Goal: Register for event/course

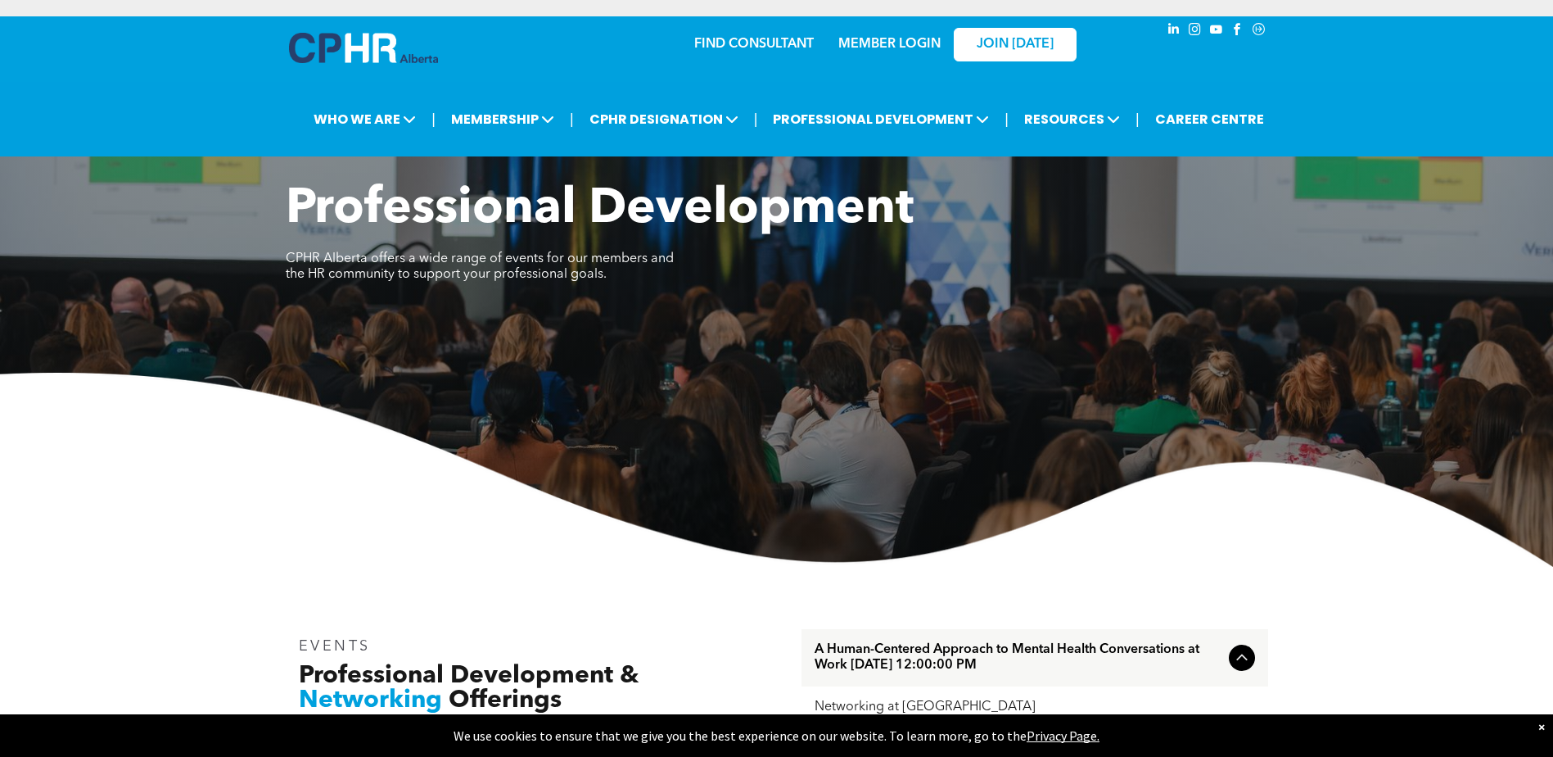
click at [1540, 723] on div "×" at bounding box center [1541, 726] width 7 height 16
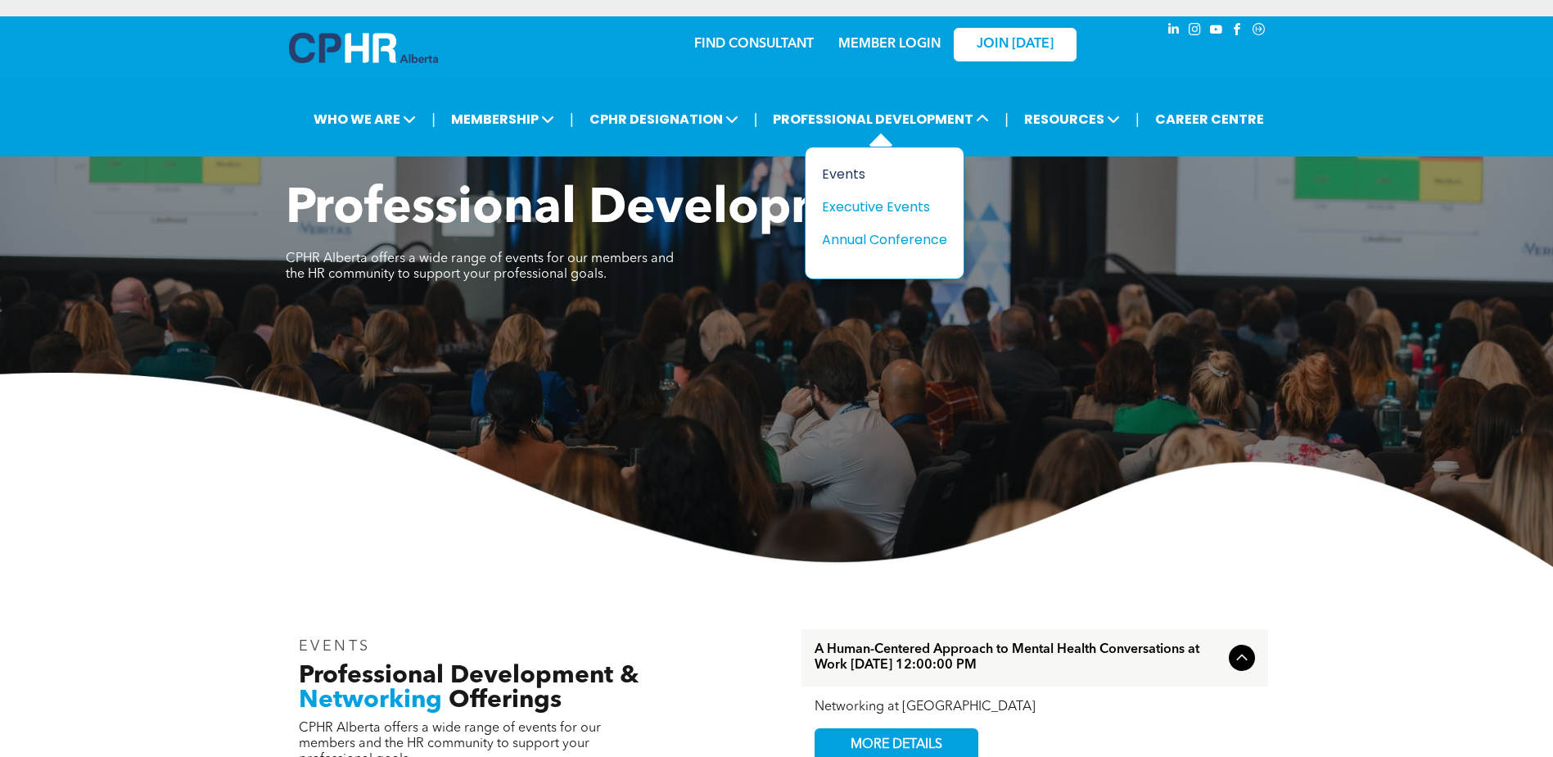
click at [852, 178] on div "Events" at bounding box center [878, 174] width 113 height 20
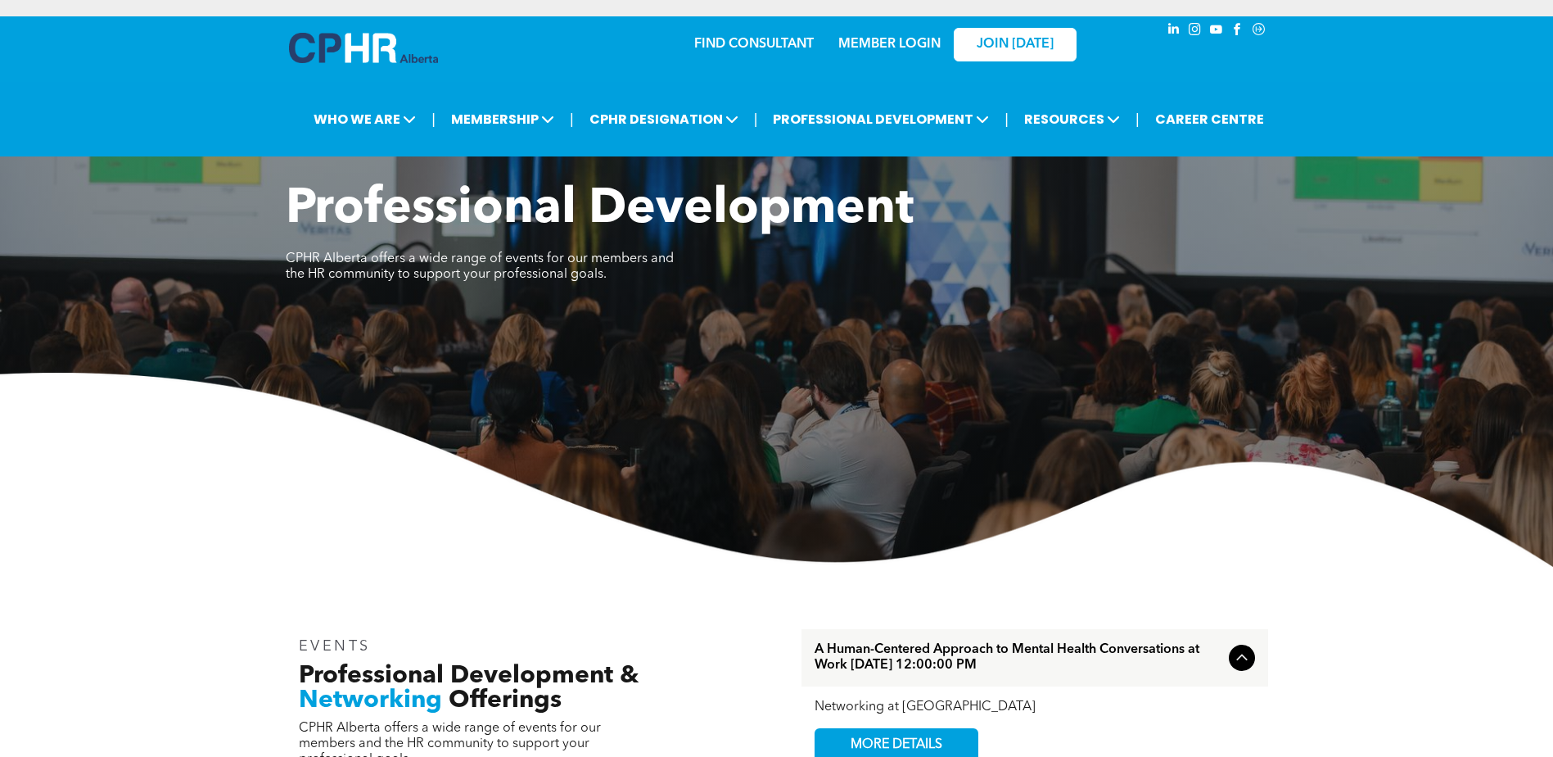
click at [369, 38] on img at bounding box center [363, 48] width 149 height 30
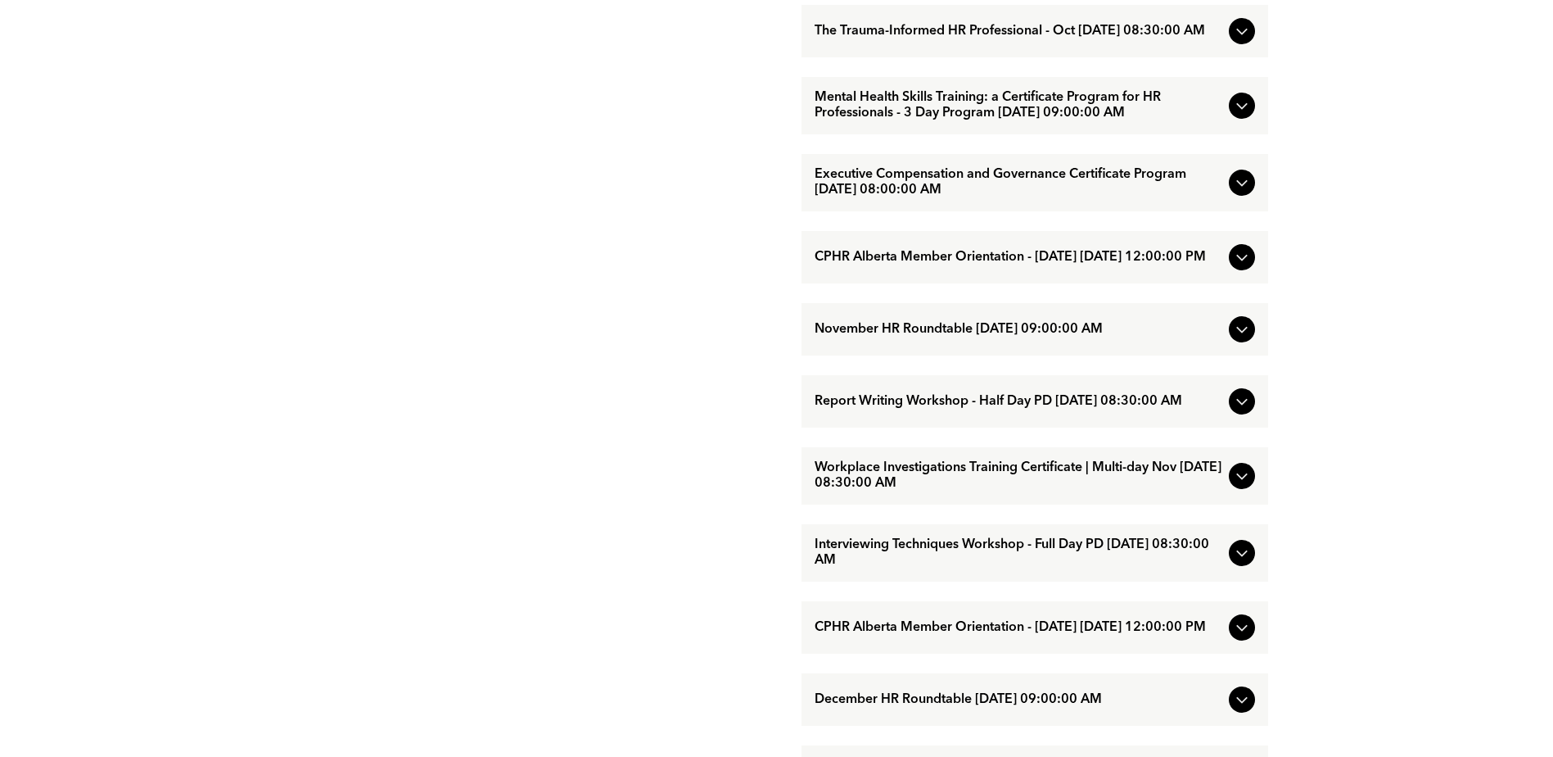
scroll to position [1237, 0]
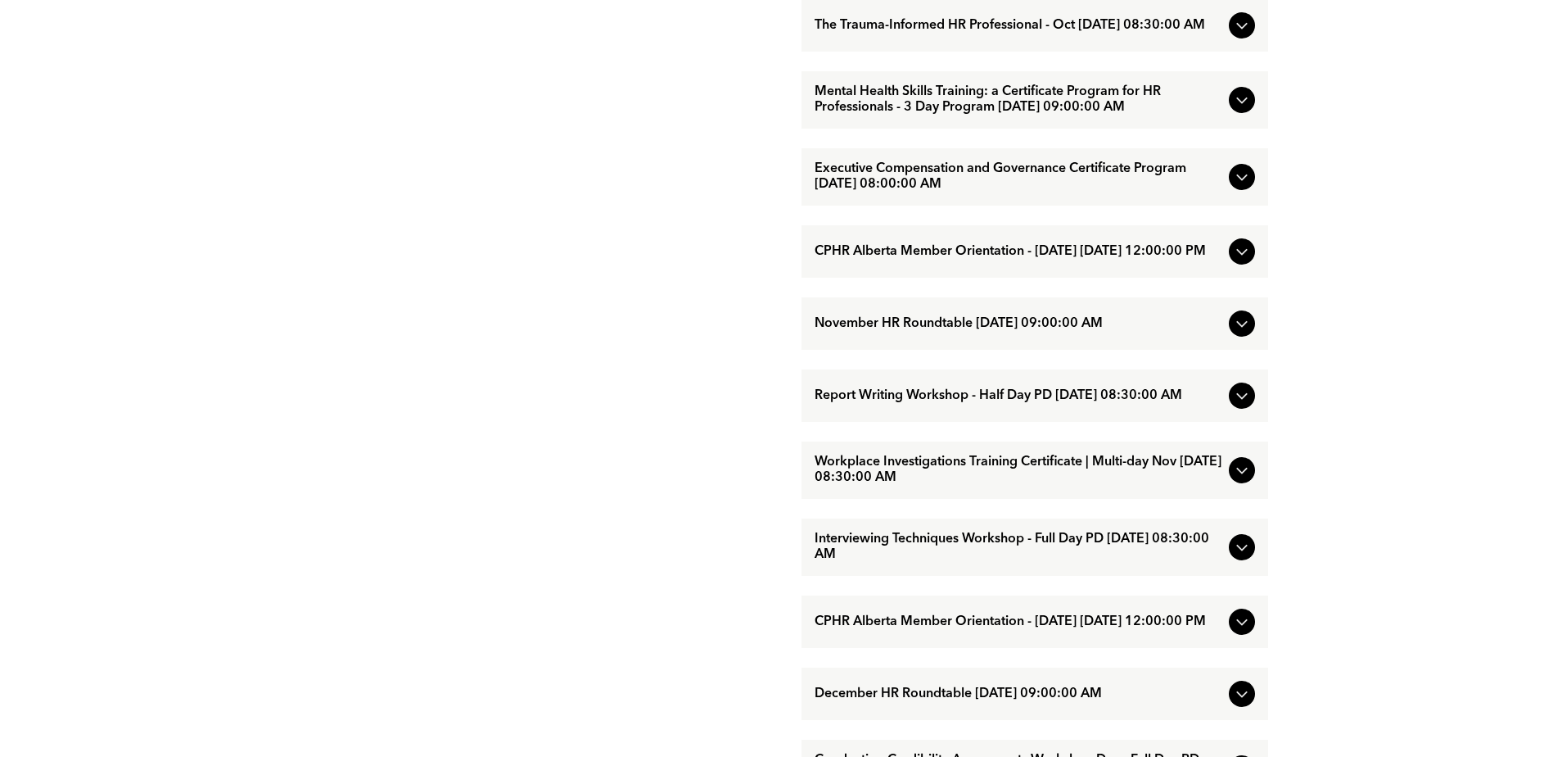
click at [987, 486] on span "Workplace Investigations Training Certificate | Multi-day Nov [DATE] 08:30:00 AM" at bounding box center [1019, 469] width 408 height 31
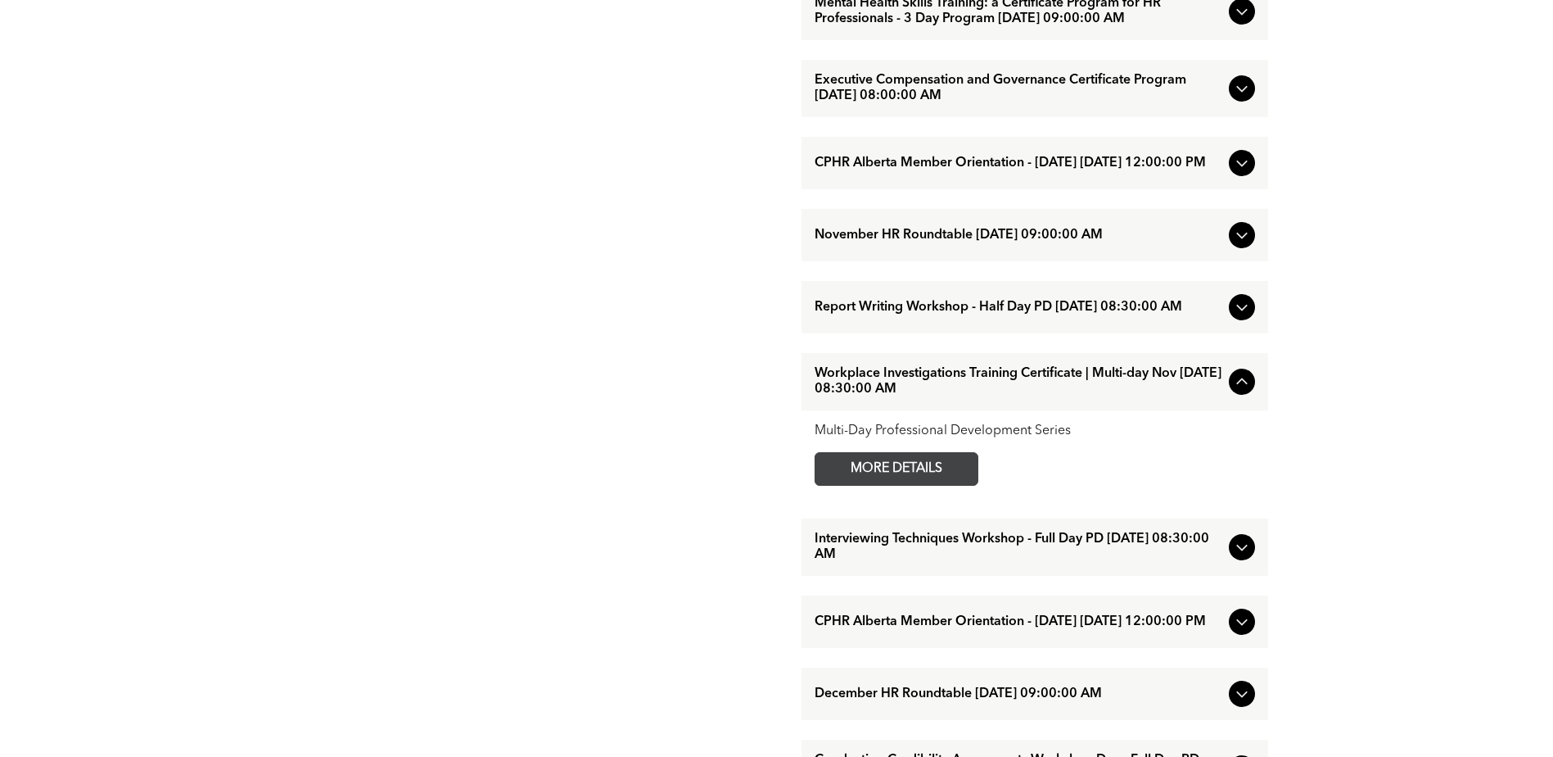
click at [930, 485] on span "MORE DETAILS" at bounding box center [896, 469] width 129 height 32
click at [912, 315] on span "Report Writing Workshop - Half Day PD [DATE] 08:30:00 AM" at bounding box center [1019, 308] width 408 height 16
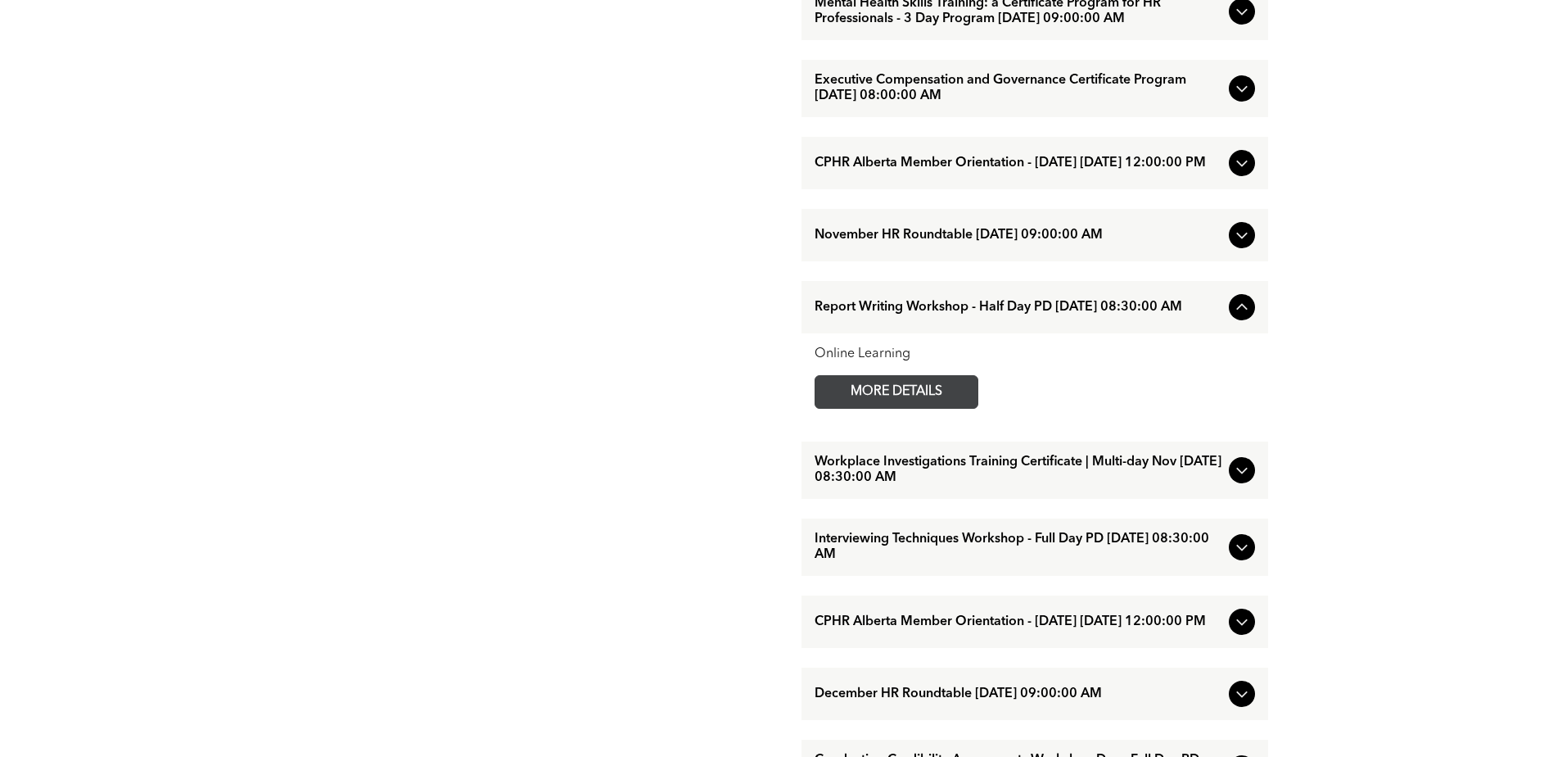
click at [871, 408] on span "MORE DETAILS" at bounding box center [896, 392] width 129 height 32
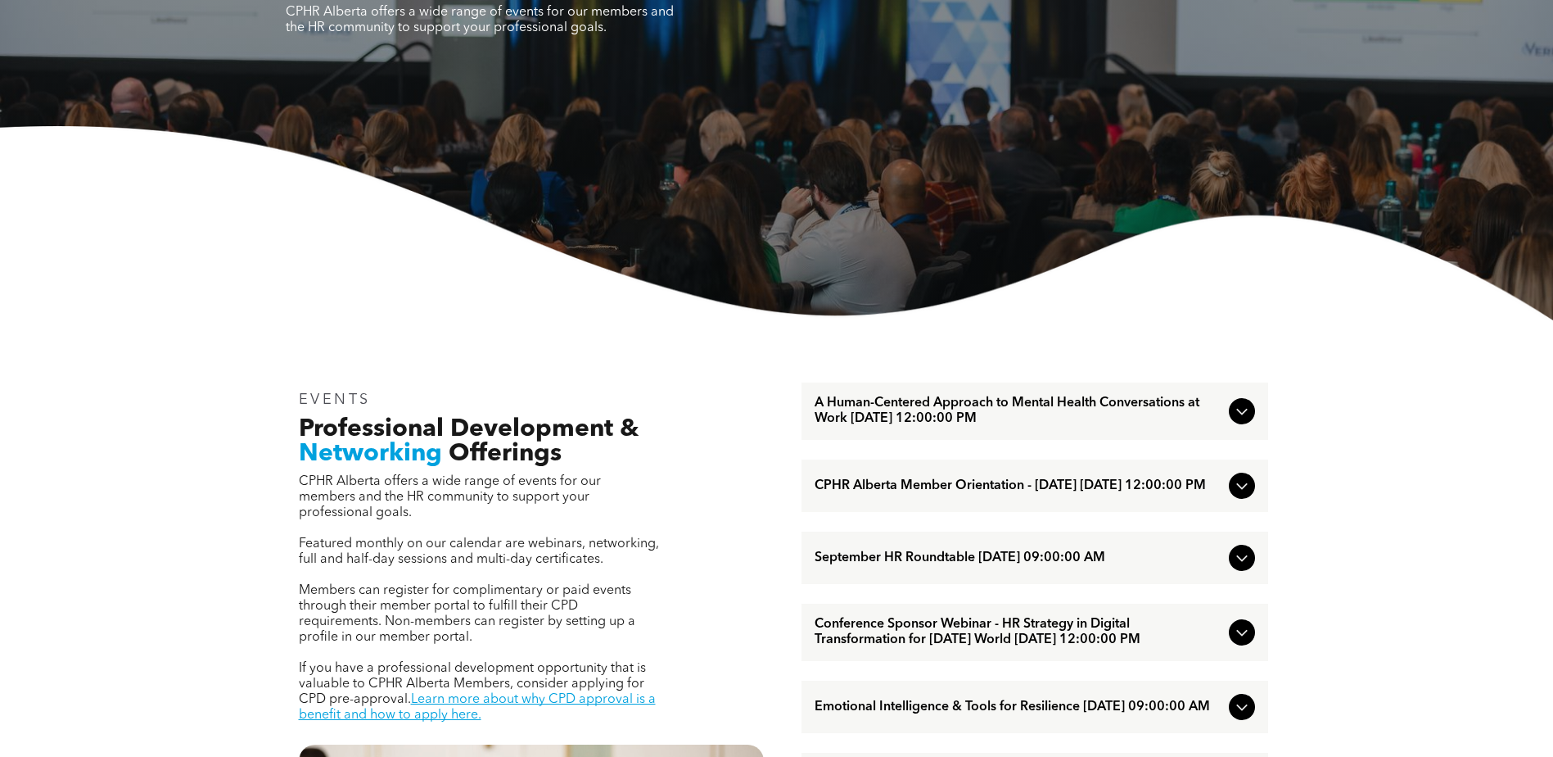
scroll to position [235, 0]
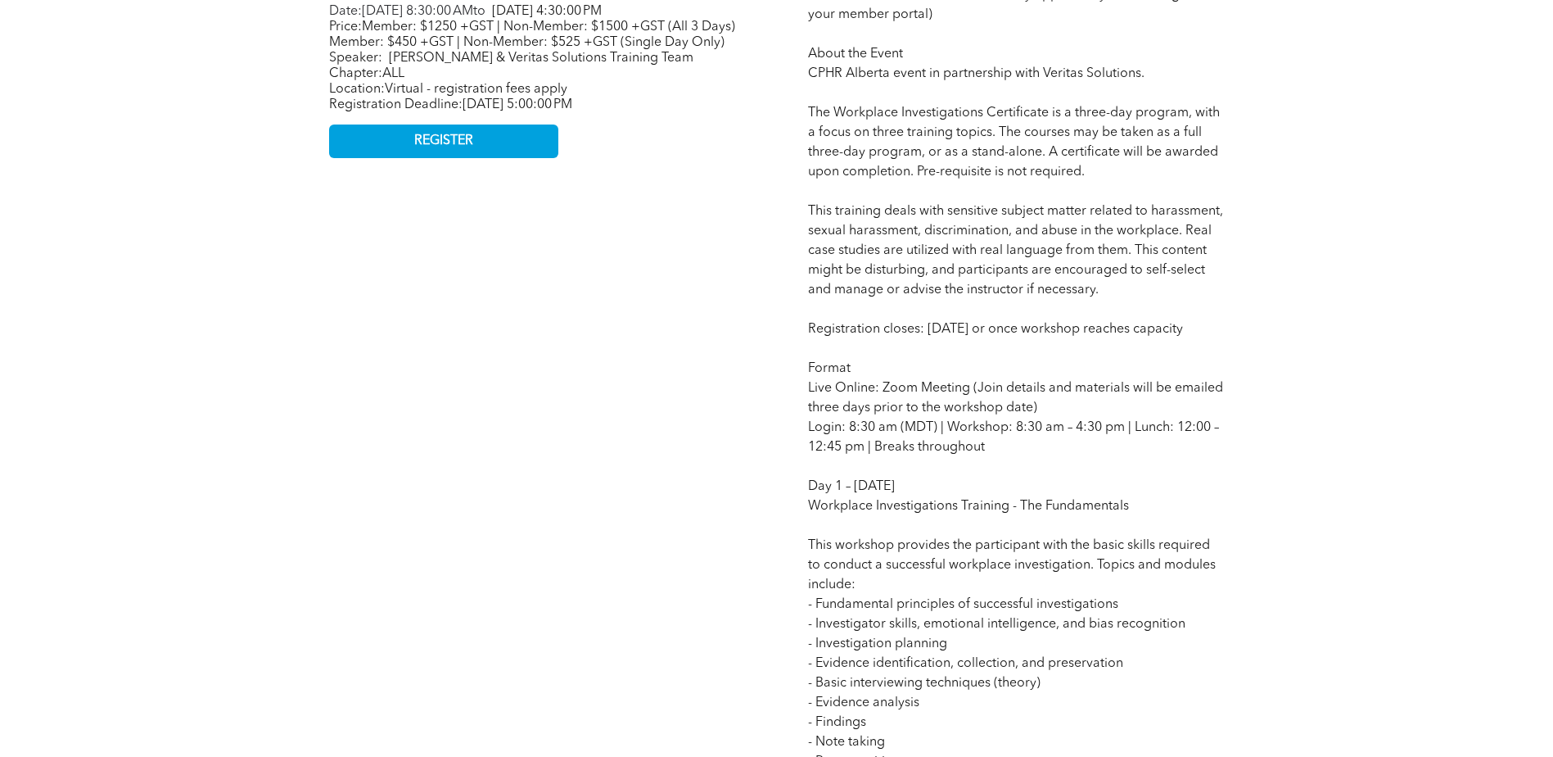
scroll to position [1010, 0]
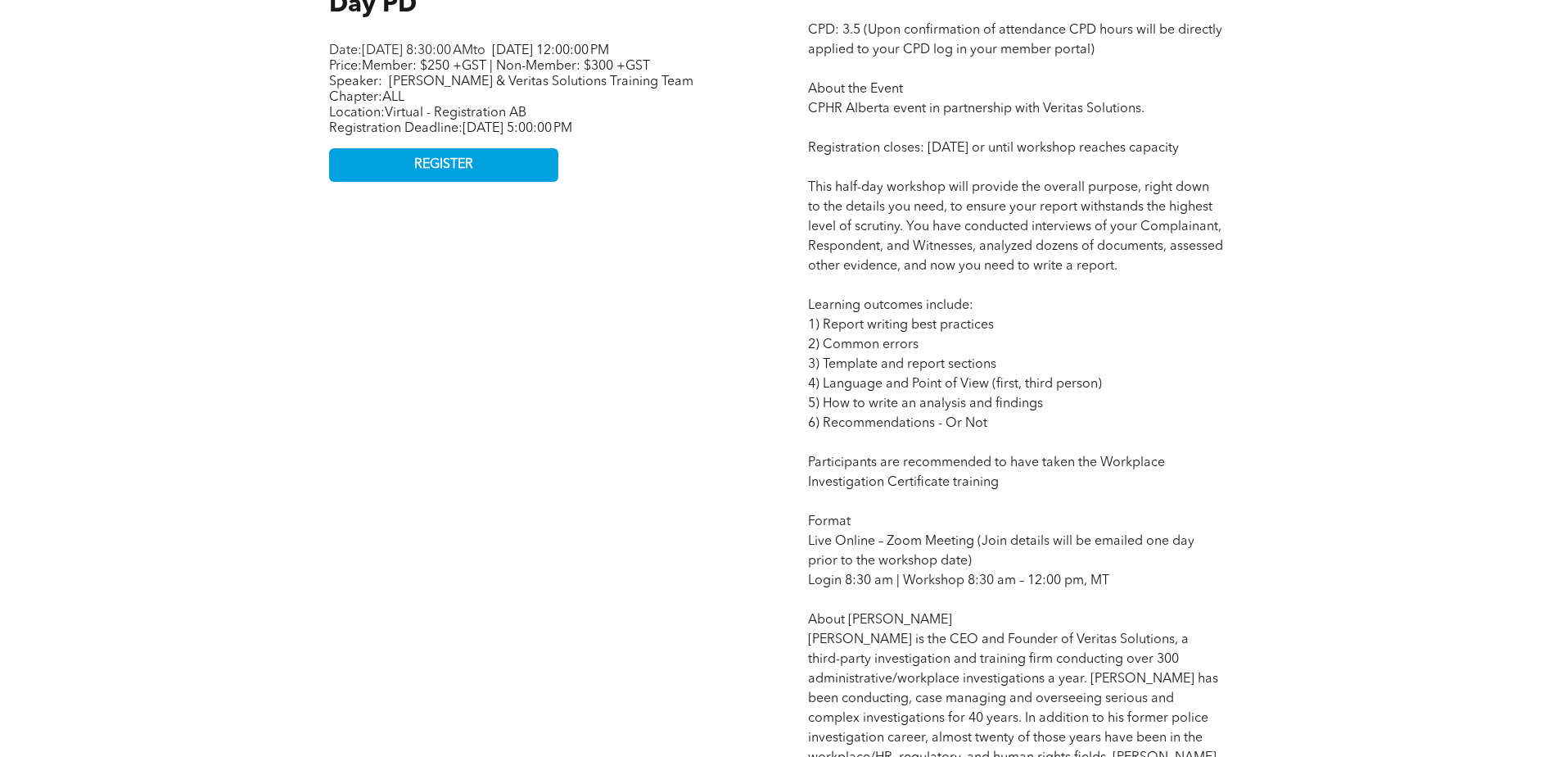
scroll to position [947, 0]
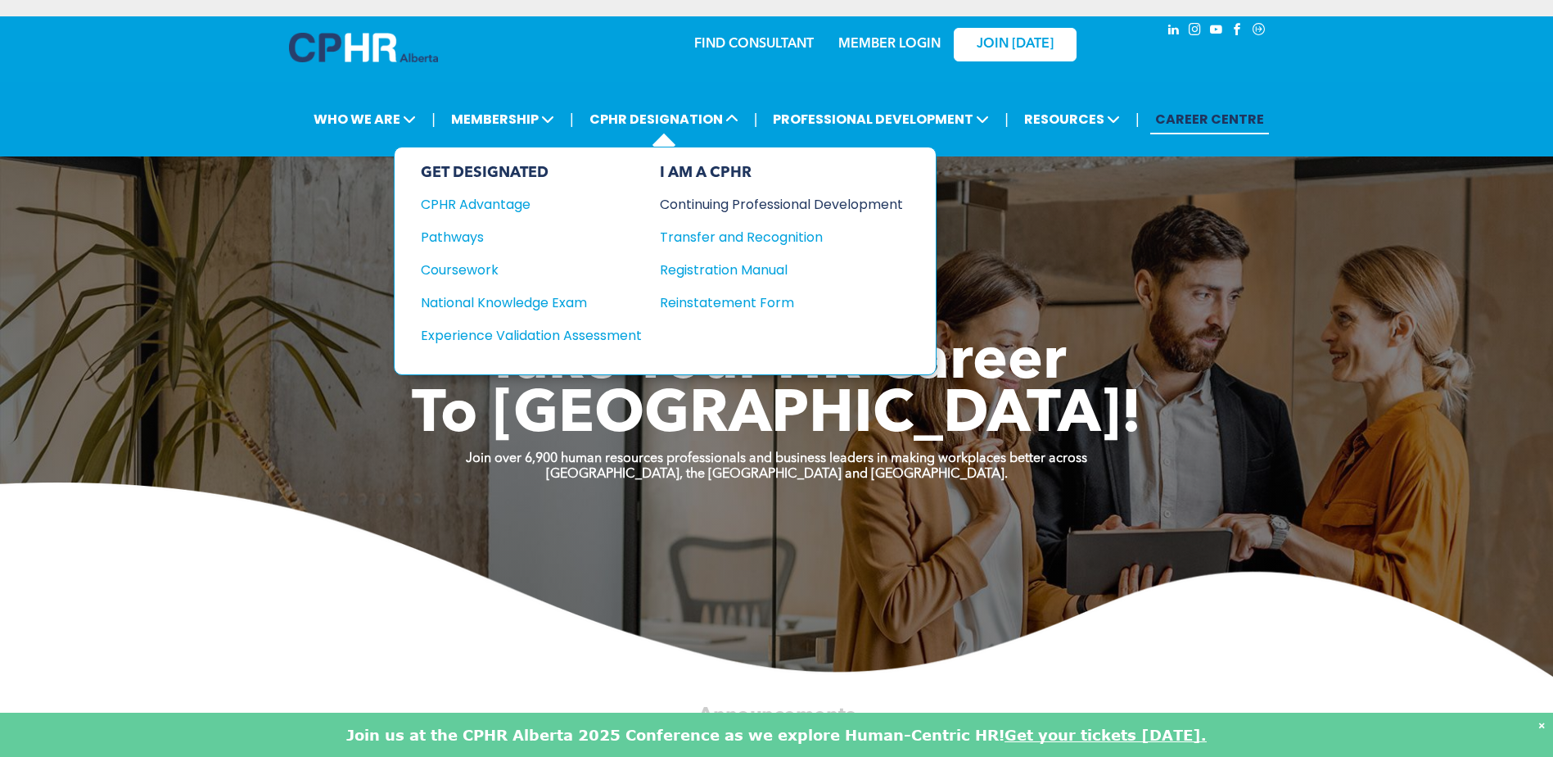
click at [780, 207] on div "Continuing Professional Development" at bounding box center [769, 204] width 219 height 20
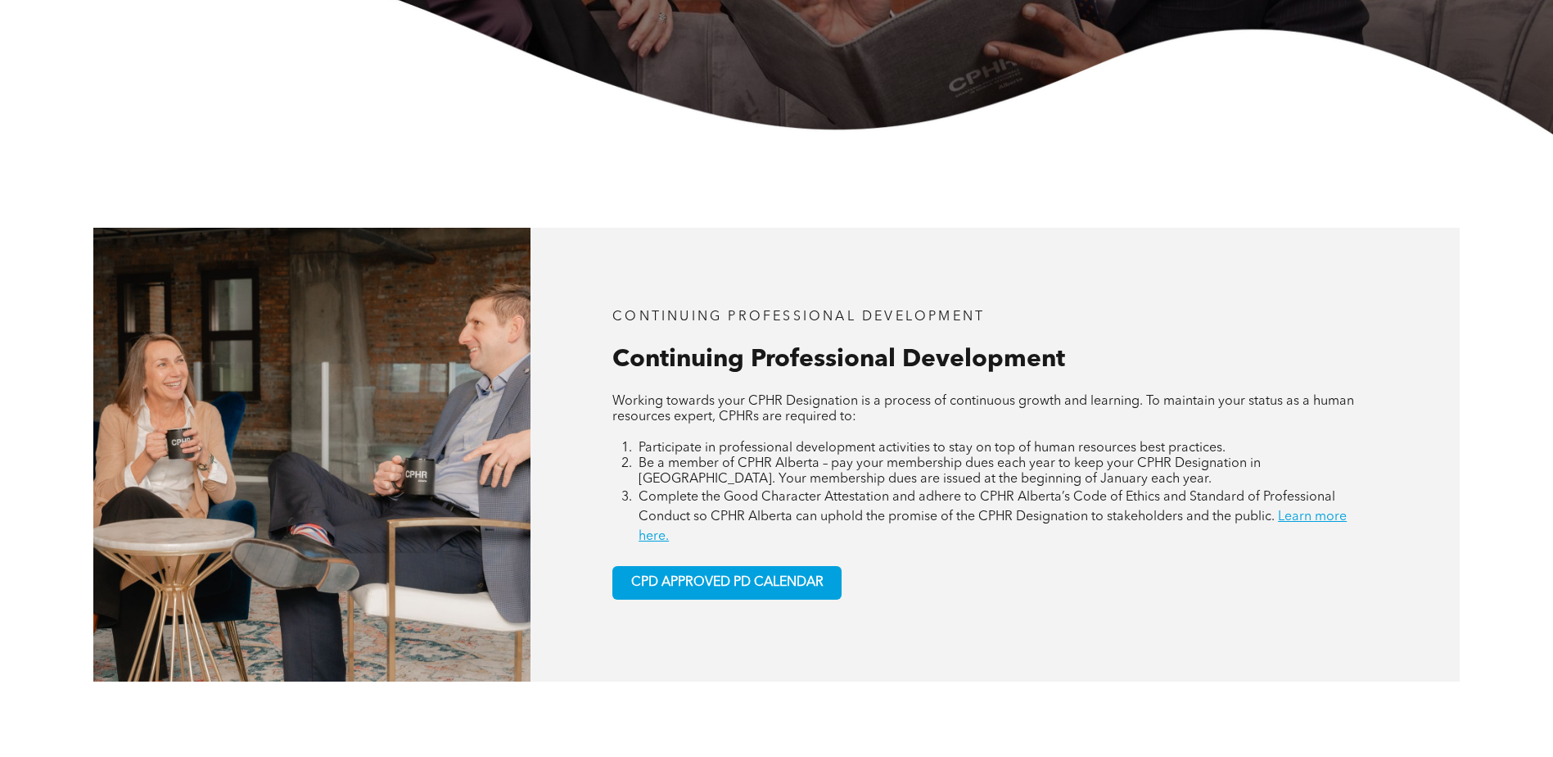
scroll to position [610, 0]
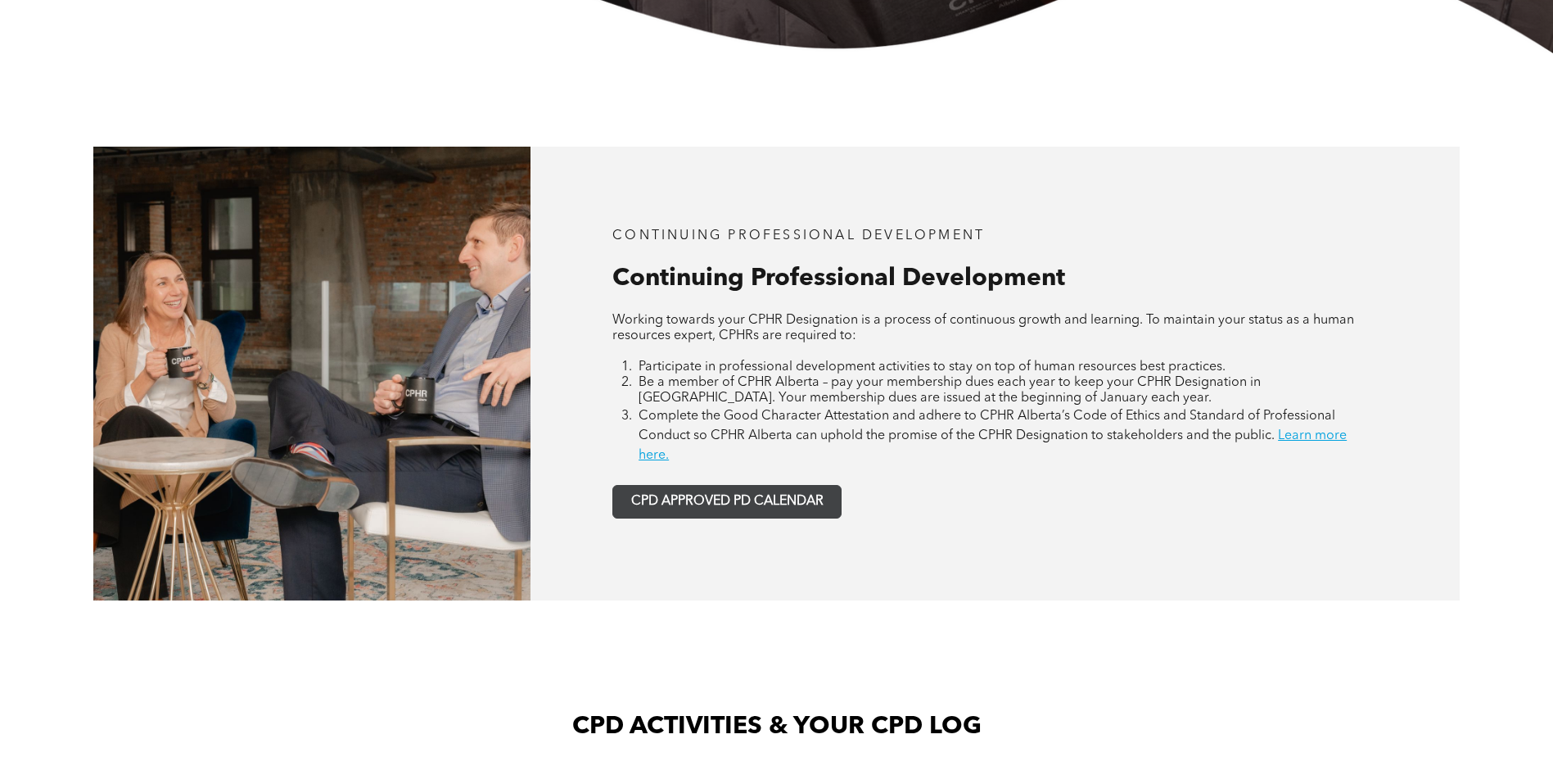
click at [752, 508] on span "CPD APPROVED PD CALENDAR" at bounding box center [727, 502] width 192 height 16
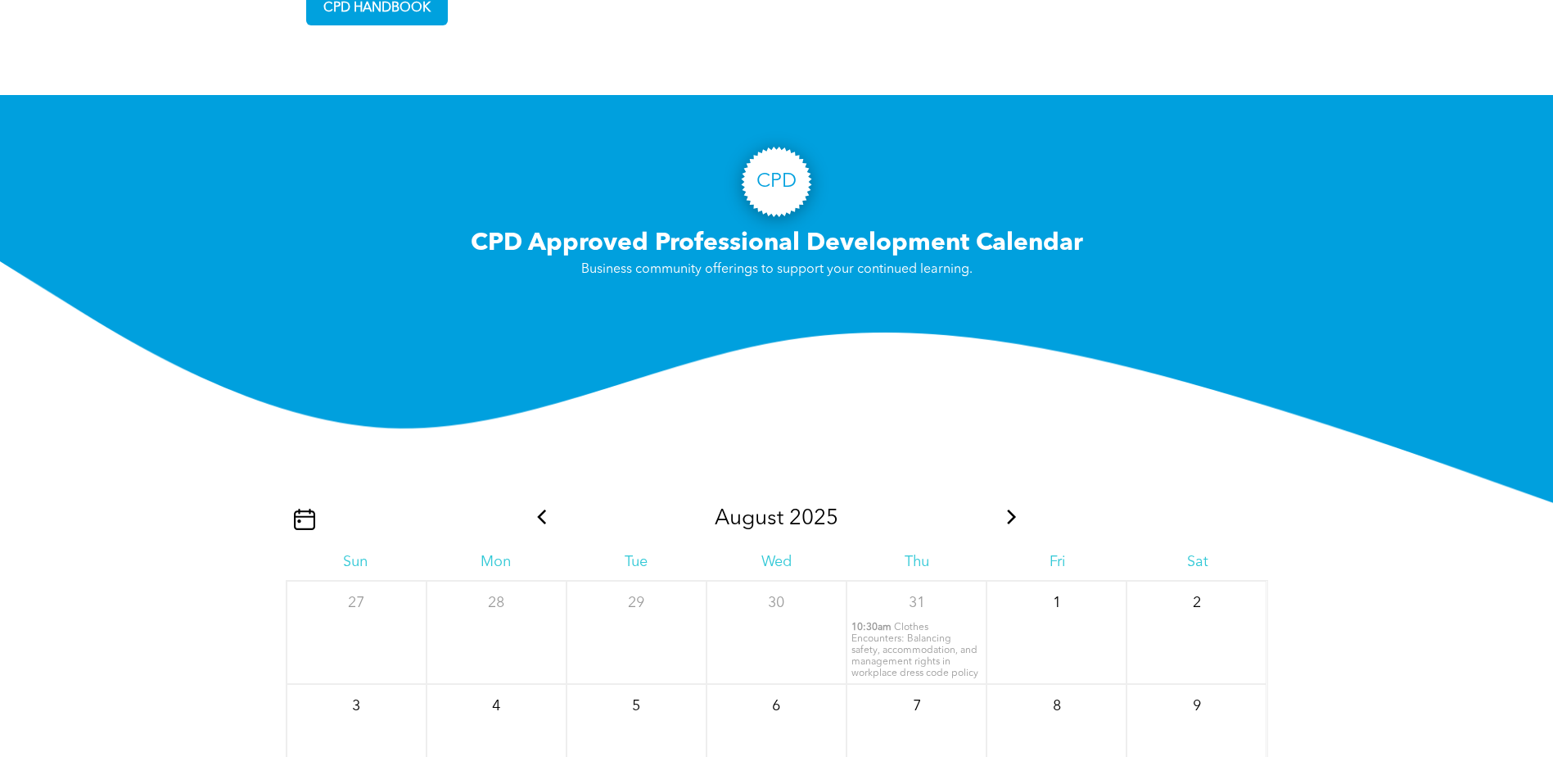
scroll to position [1682, 0]
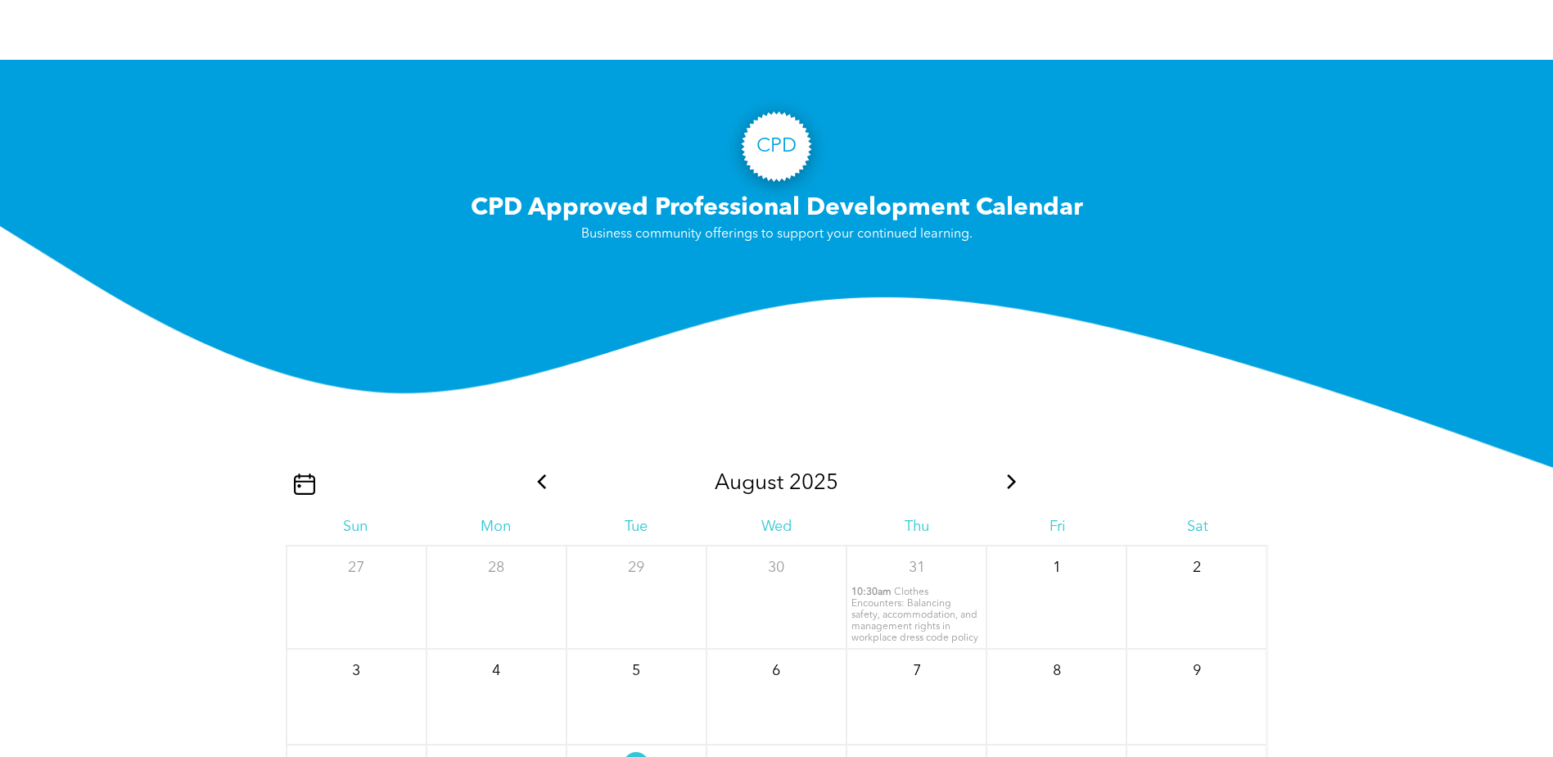
click at [1008, 486] on icon at bounding box center [1011, 481] width 21 height 15
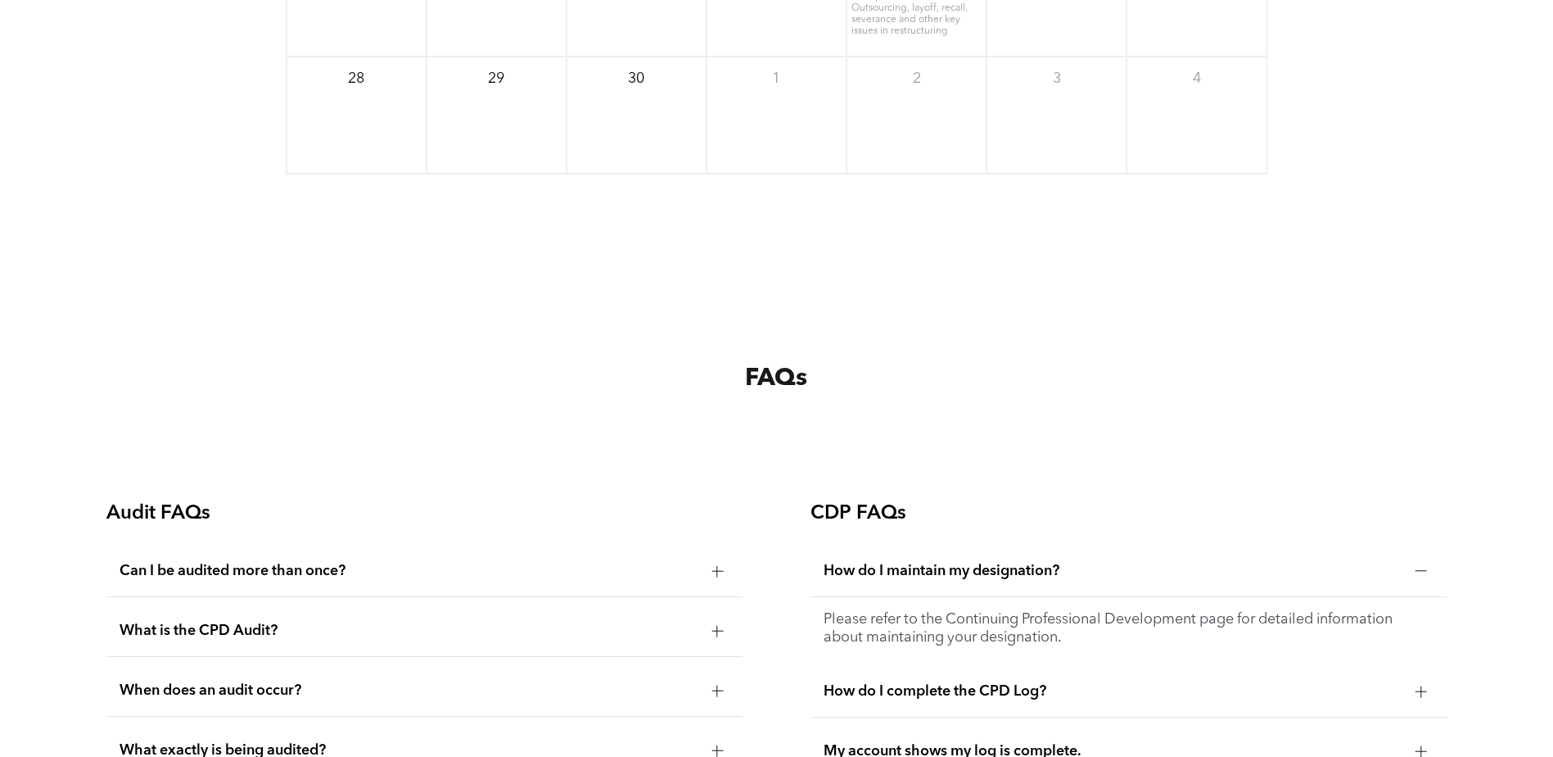
scroll to position [1717, 0]
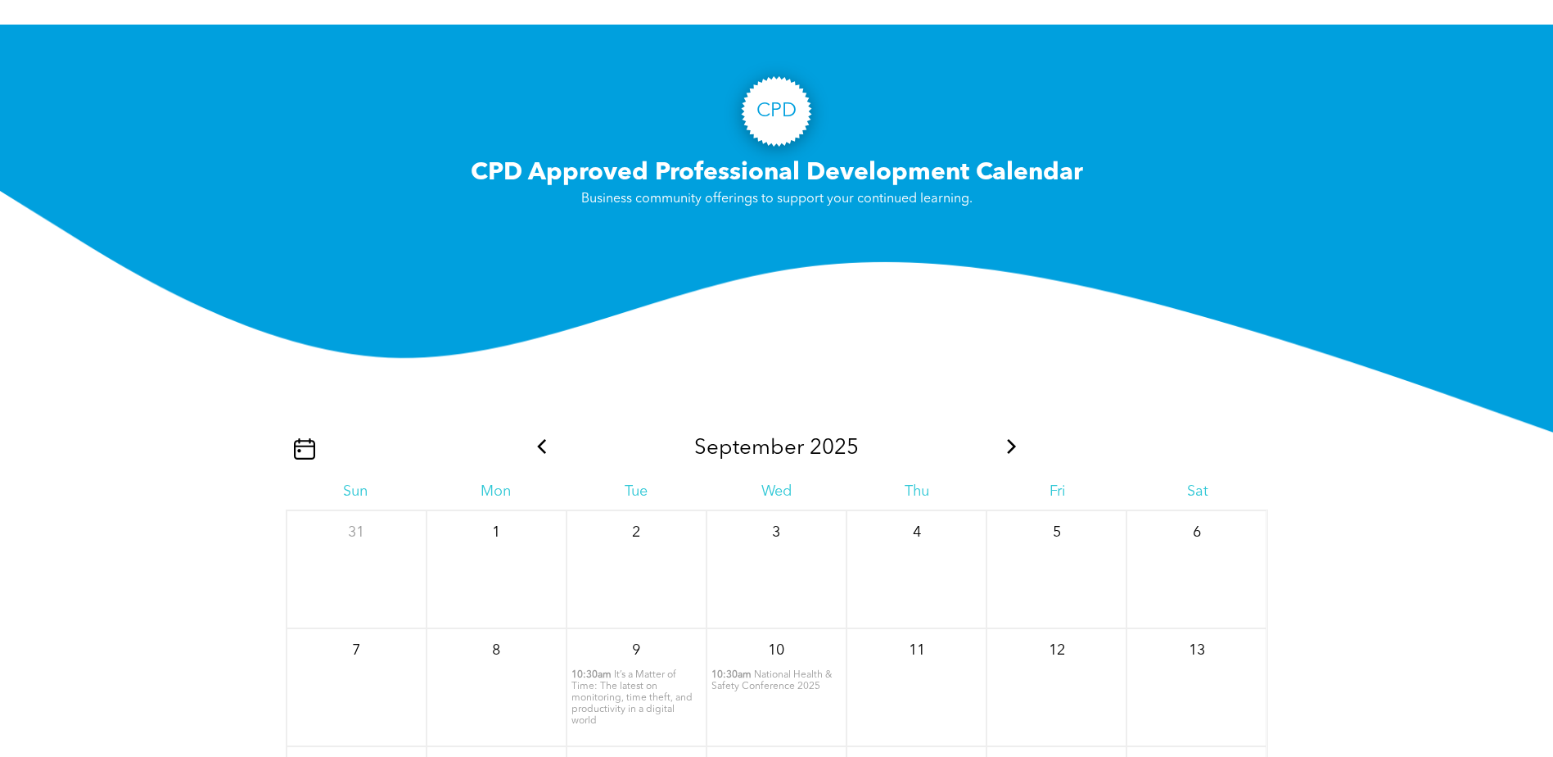
click at [1005, 440] on icon at bounding box center [1011, 446] width 21 height 15
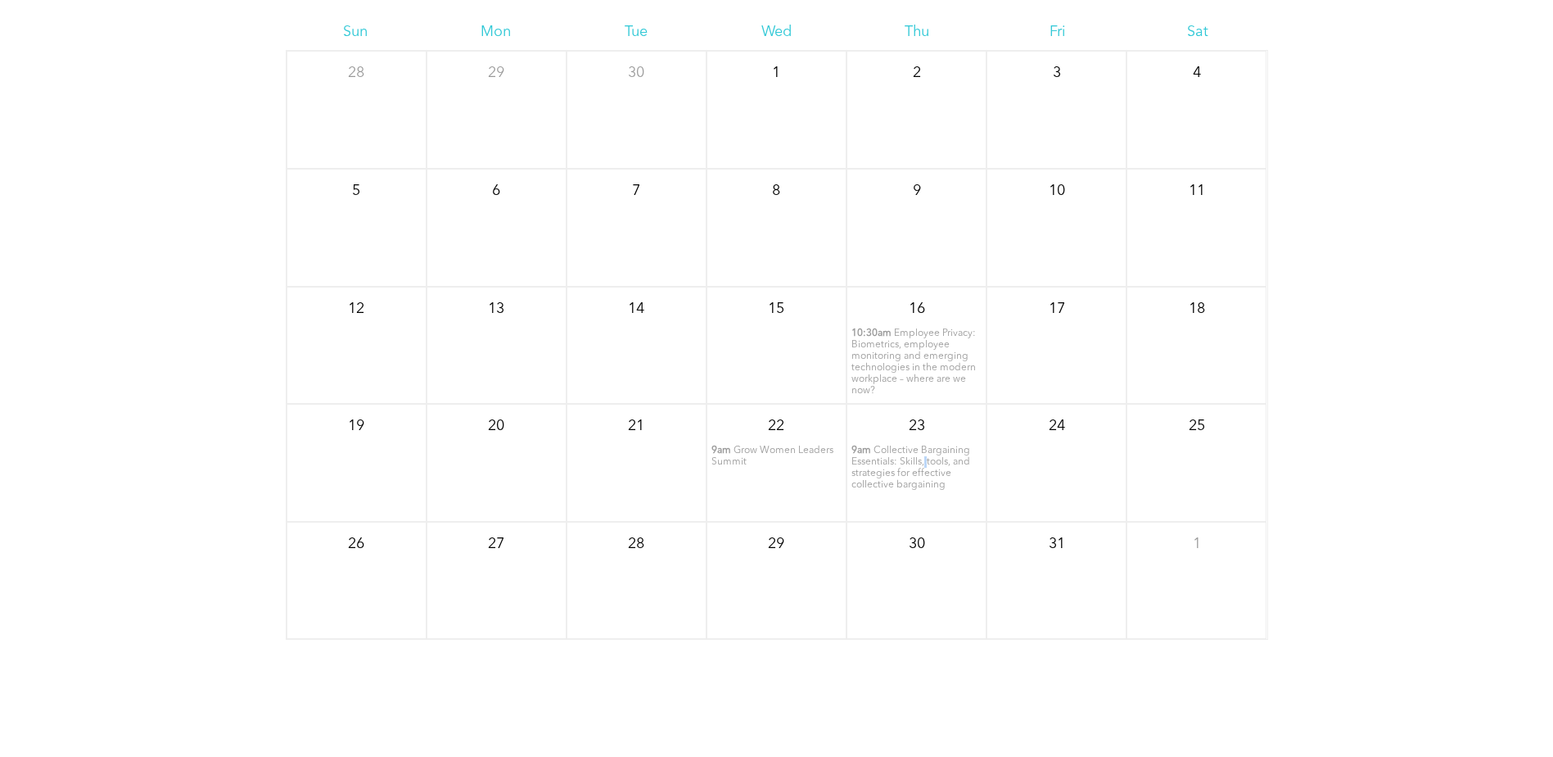
click at [926, 456] on span "Collective Bargaining Essentials: Skills, tools, and strategies for effective c…" at bounding box center [911, 467] width 119 height 44
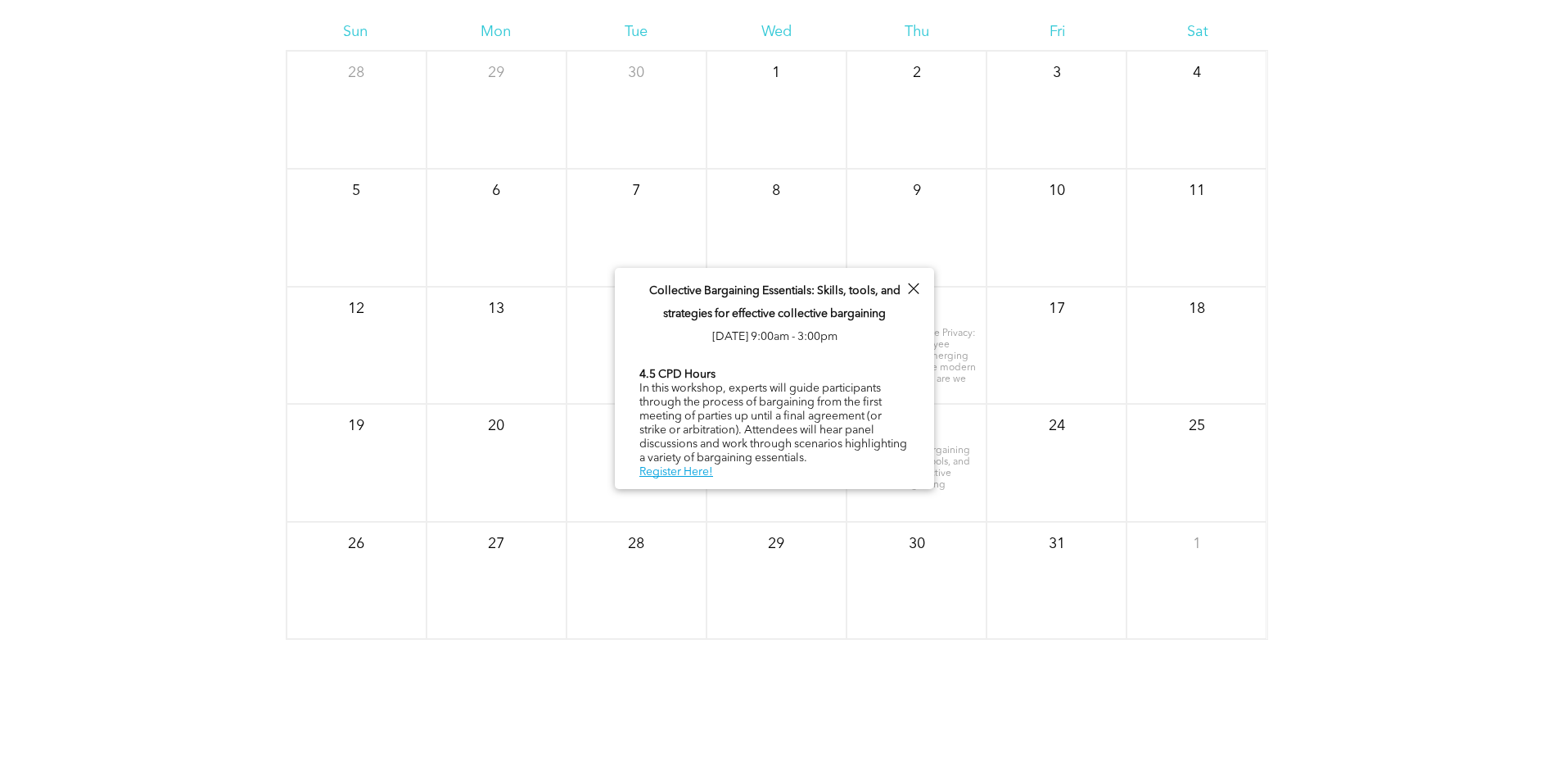
click at [771, 431] on div "4.5 CPD Hours In this workshop, experts will guide participants through the pro…" at bounding box center [774, 423] width 270 height 115
click at [682, 466] on link "Register Here!" at bounding box center [676, 471] width 74 height 11
click at [918, 288] on div at bounding box center [913, 289] width 22 height 22
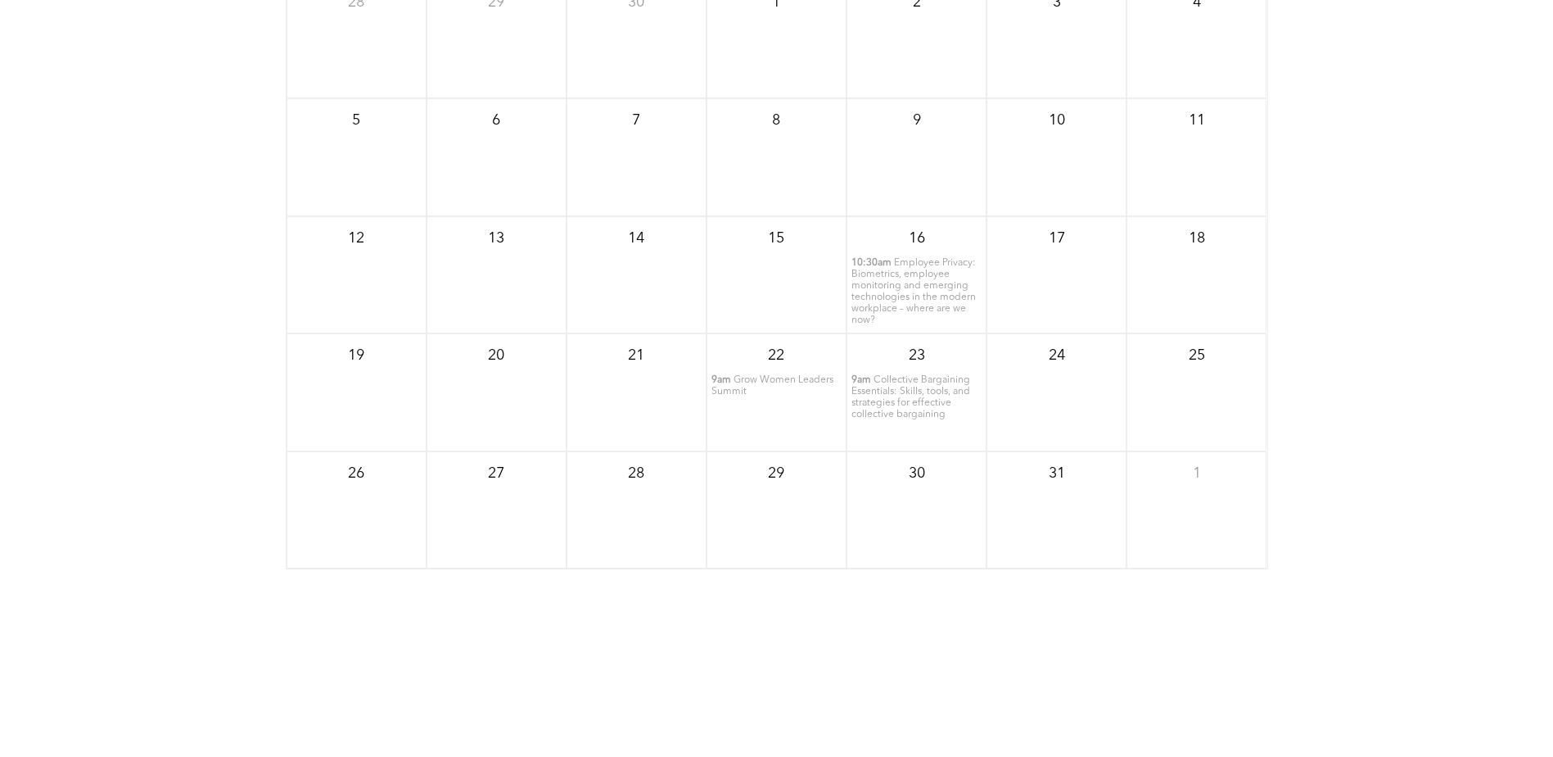
scroll to position [1729, 0]
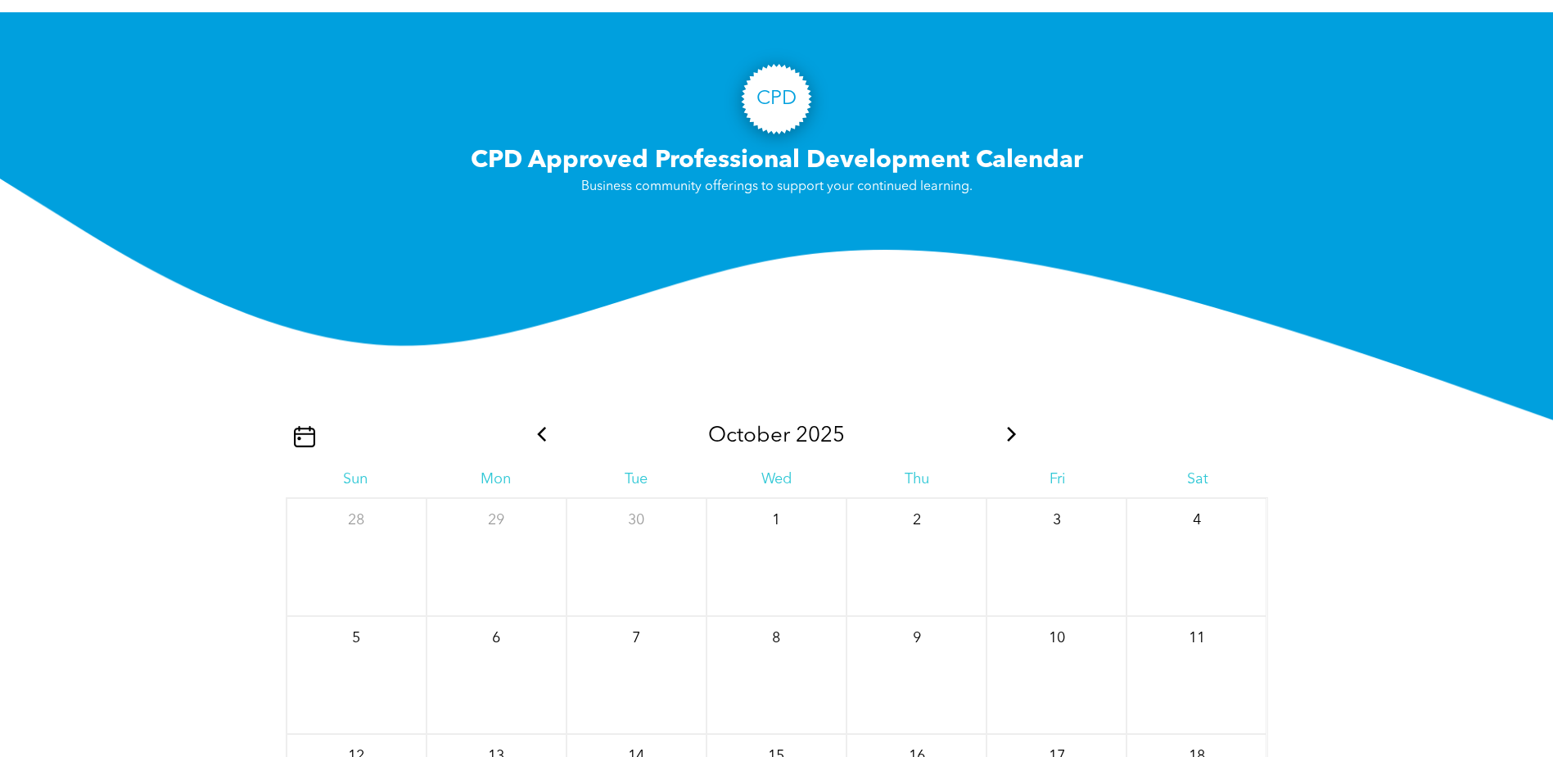
click at [1011, 436] on icon at bounding box center [1011, 434] width 21 height 15
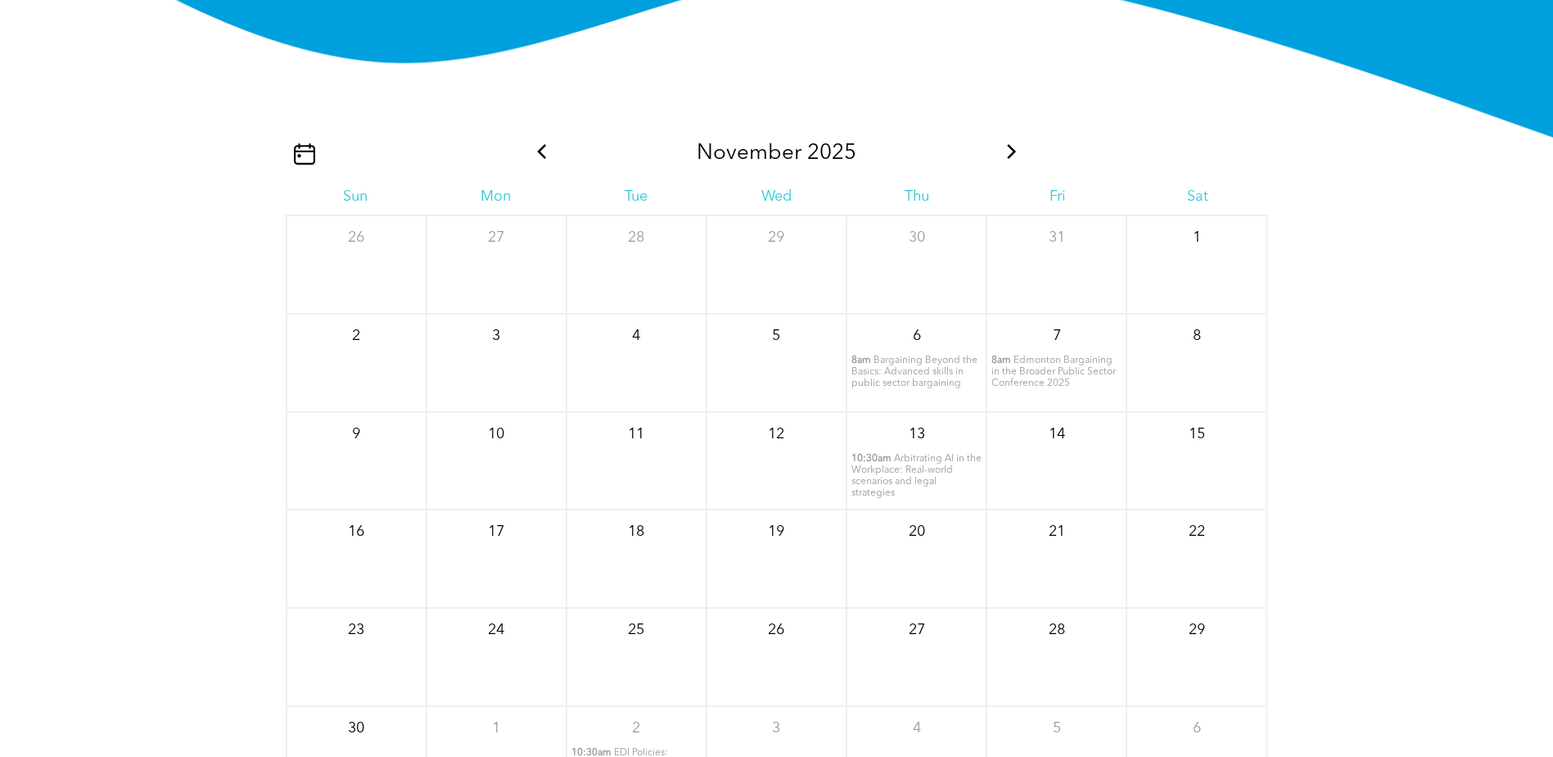
scroll to position [2123, 0]
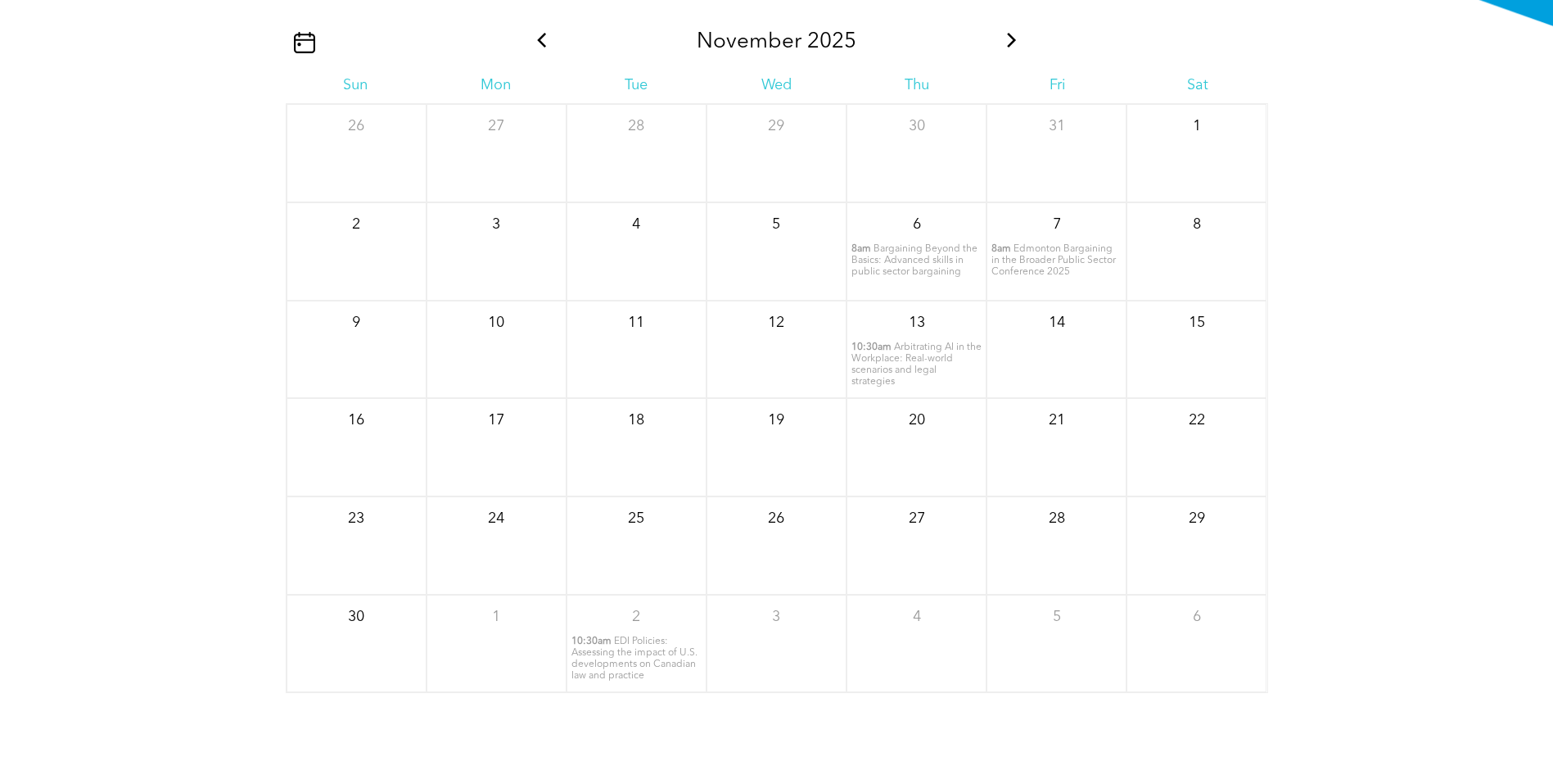
click at [898, 246] on span "Bargaining Beyond the Basics: Advanced skills in public sector bargaining" at bounding box center [915, 260] width 126 height 33
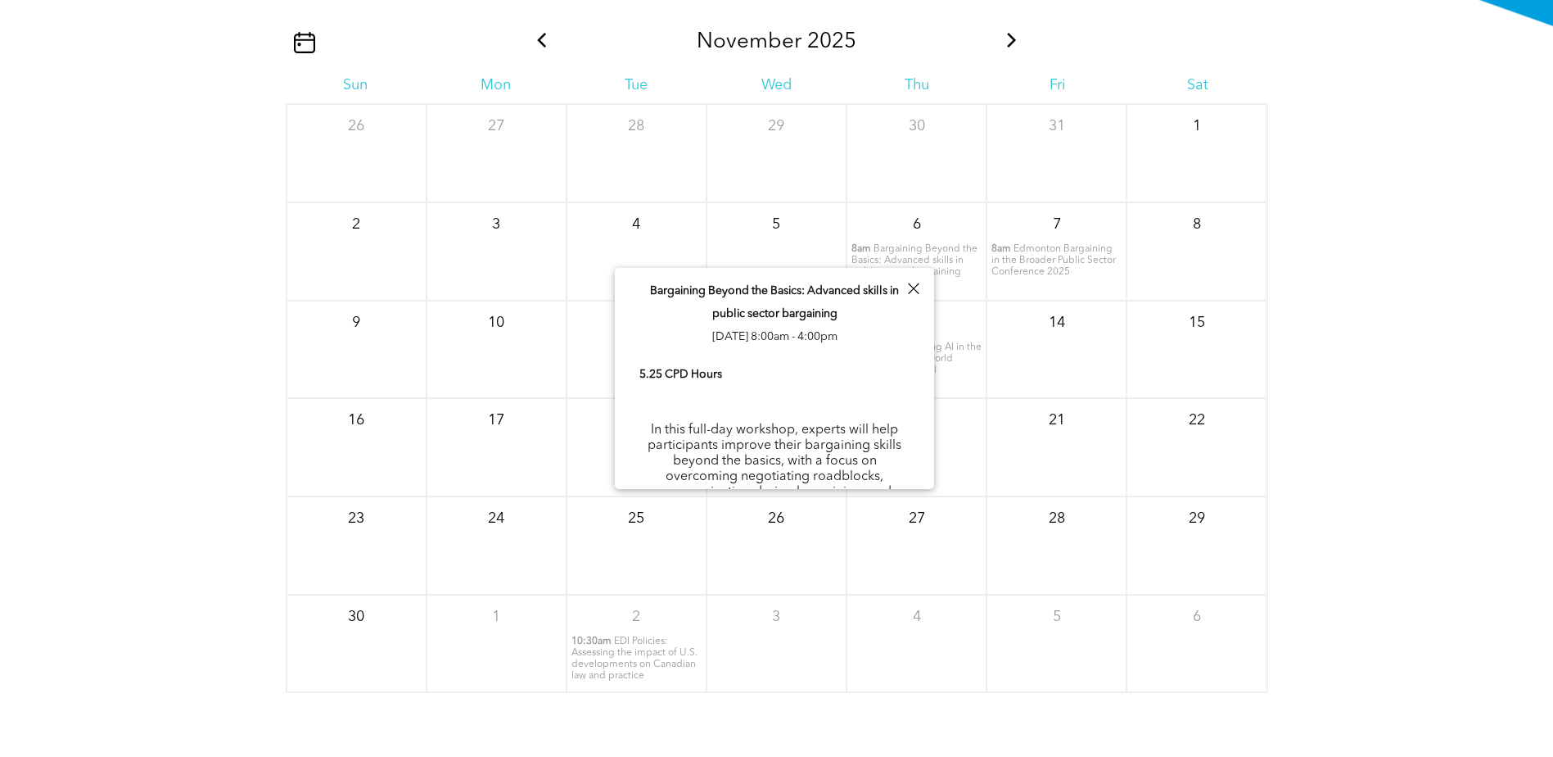
click at [960, 246] on span "Bargaining Beyond the Basics: Advanced skills in public sector bargaining" at bounding box center [915, 260] width 126 height 33
drag, startPoint x: 917, startPoint y: 314, endPoint x: 917, endPoint y: 381, distance: 66.3
click at [917, 381] on div "Bargaining Beyond the Basics: Advanced skills in public sector bargaining [DATE…" at bounding box center [774, 562] width 319 height 589
drag, startPoint x: 917, startPoint y: 381, endPoint x: 843, endPoint y: 395, distance: 76.0
click at [838, 397] on div "5.25 CPD Hours In this full-day workshop, experts will help participants improv…" at bounding box center [774, 608] width 270 height 484
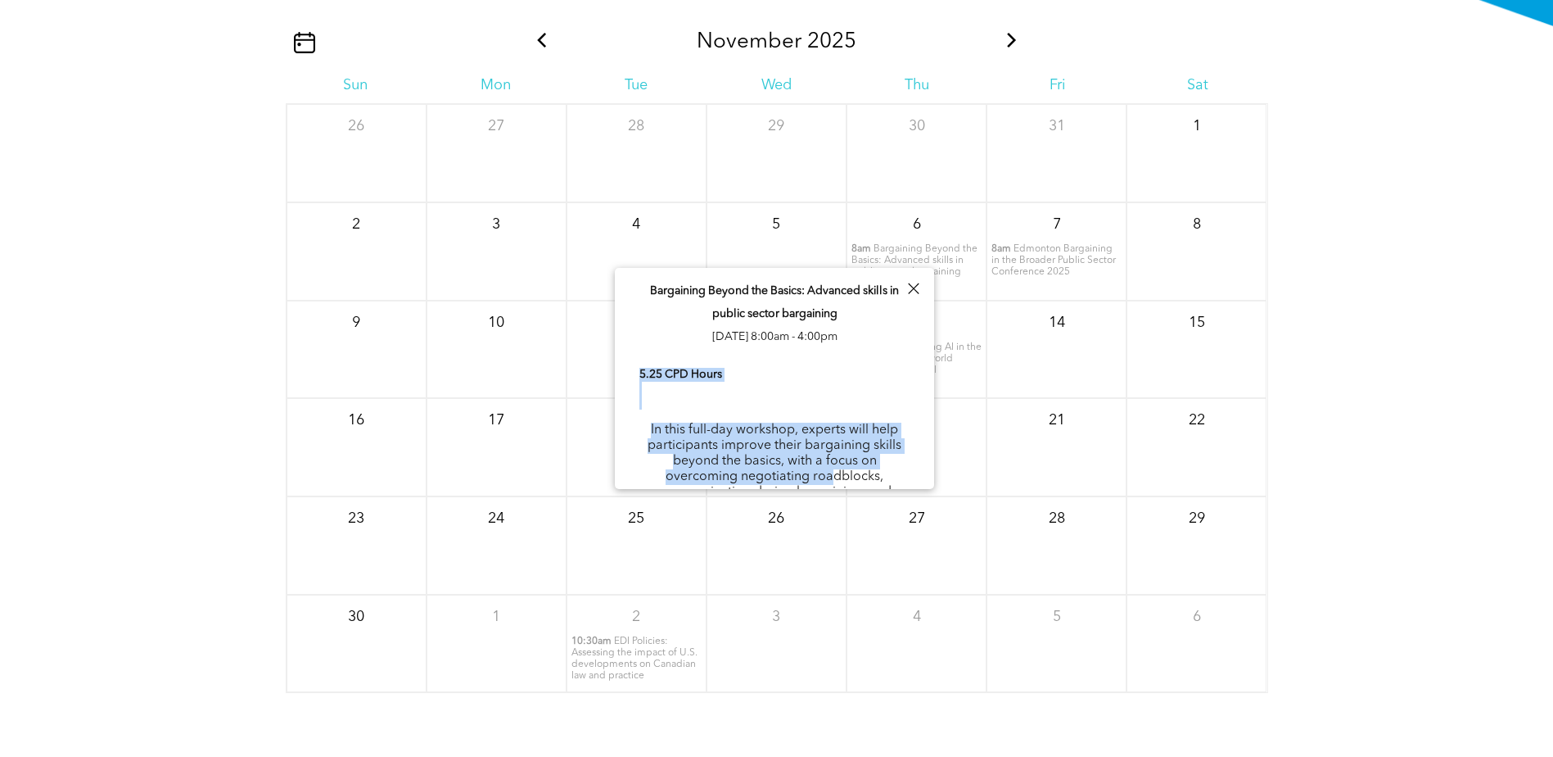
drag, startPoint x: 831, startPoint y: 467, endPoint x: 820, endPoint y: 358, distance: 109.5
click at [820, 358] on div "Bargaining Beyond the Basics: Advanced skills in public sector bargaining [DATE…" at bounding box center [774, 562] width 319 height 589
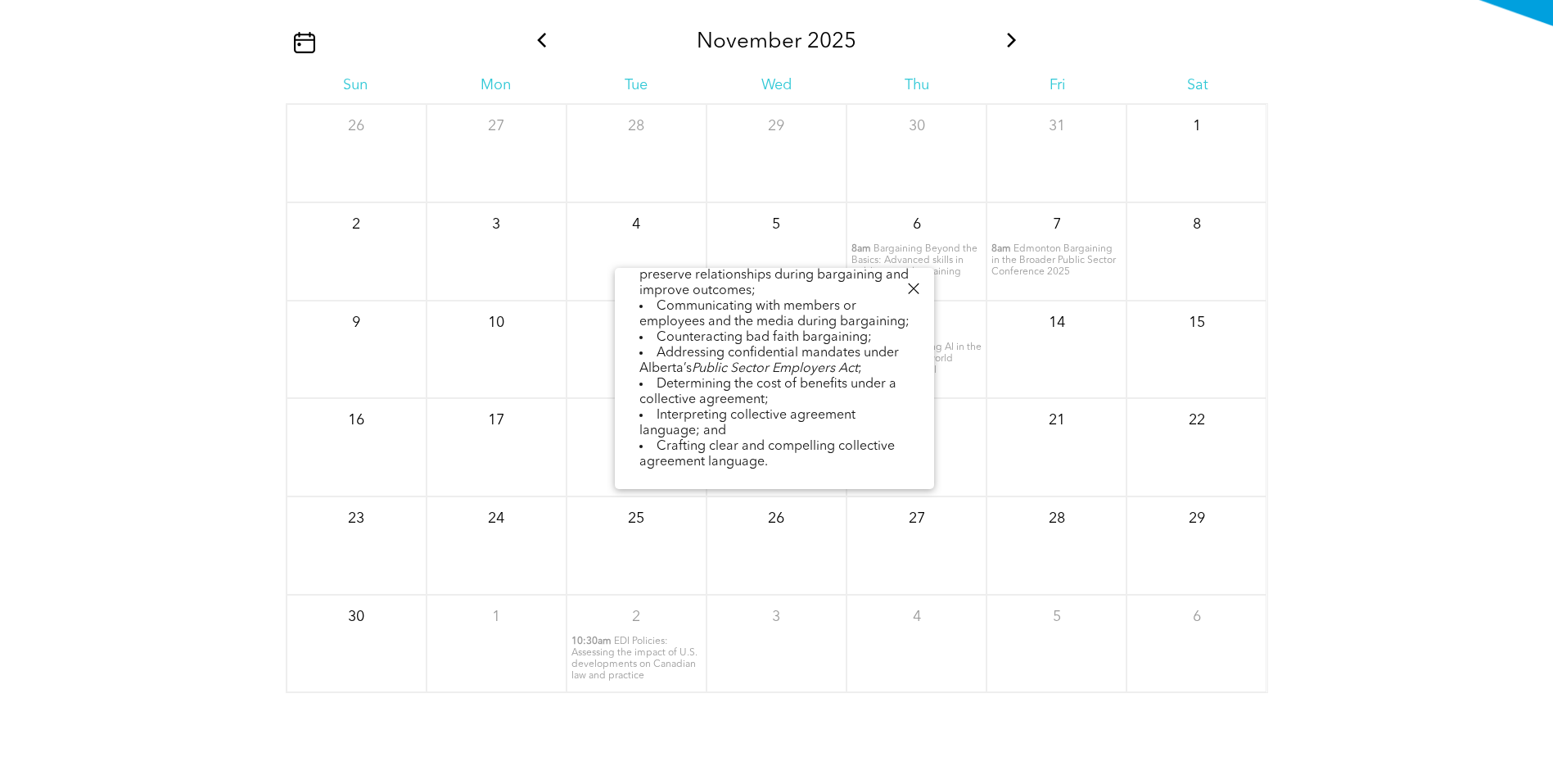
scroll to position [379, 0]
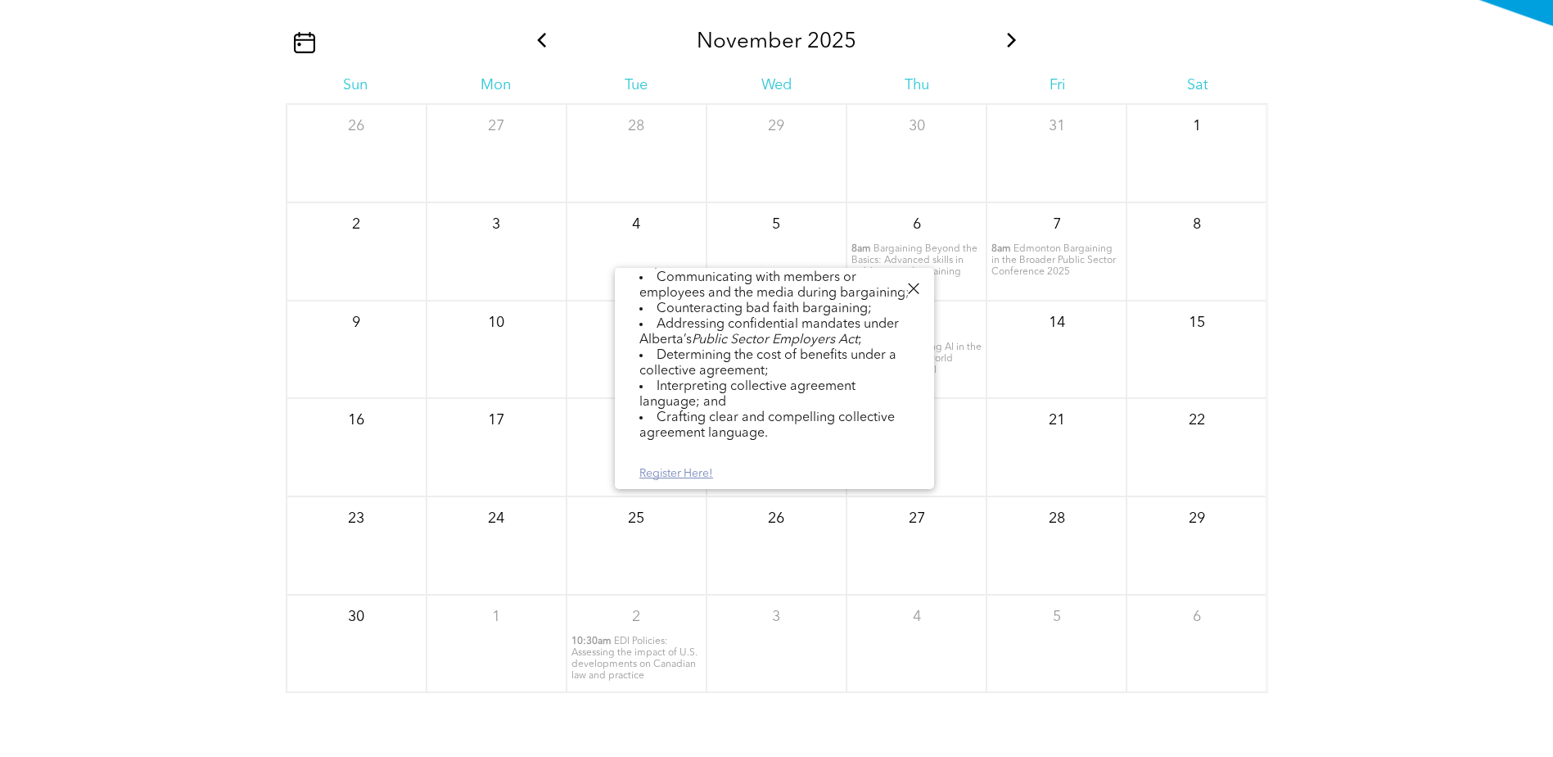
click at [689, 472] on link "Register Here!" at bounding box center [676, 473] width 74 height 11
click at [1059, 255] on span "Edmonton Bargaining in the Broader Public Sector Conference 2025" at bounding box center [1054, 260] width 124 height 33
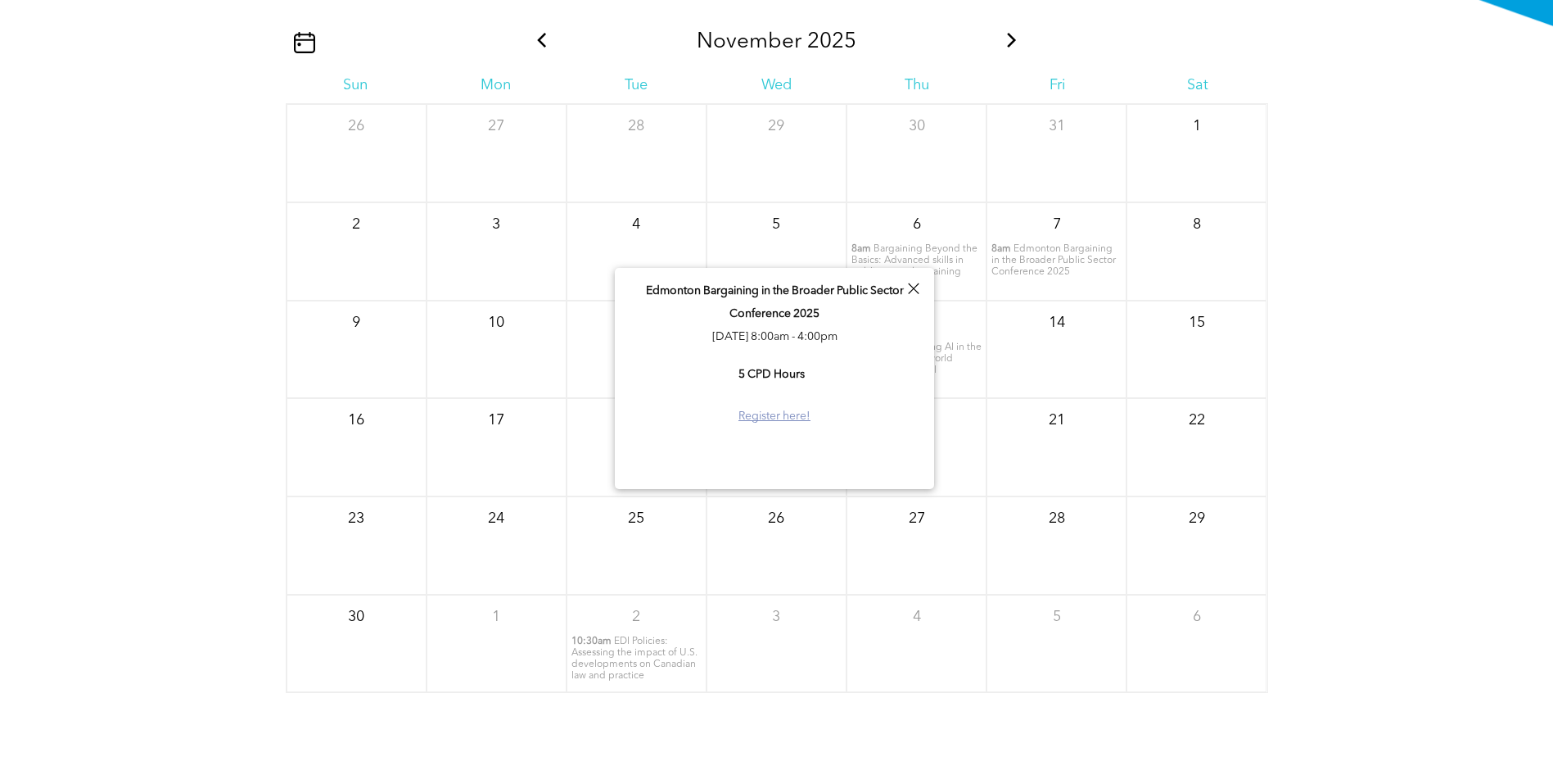
click at [768, 413] on link "Register here!" at bounding box center [775, 415] width 72 height 11
click at [912, 283] on div at bounding box center [913, 289] width 22 height 22
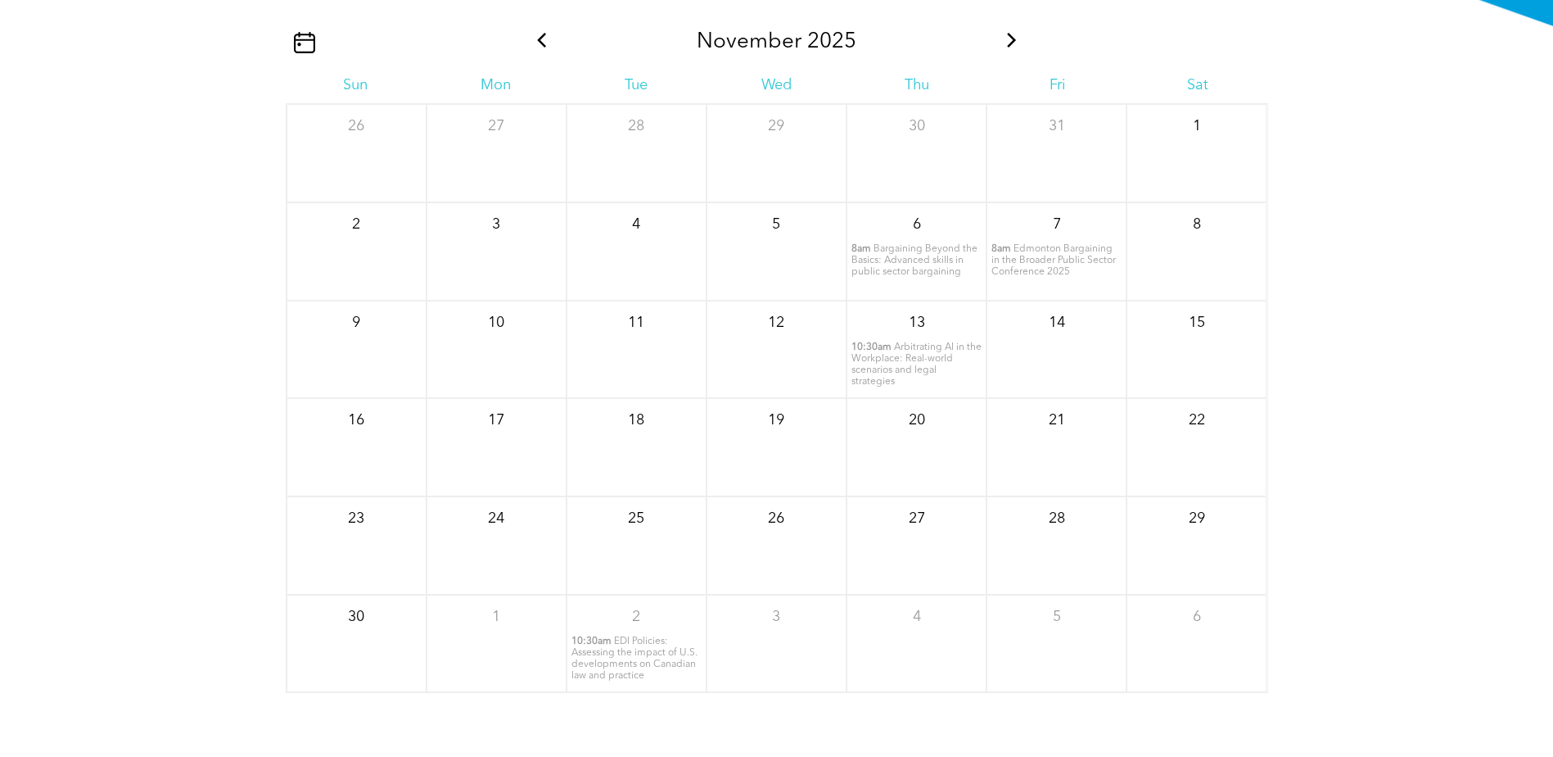
click at [1011, 43] on icon at bounding box center [1011, 40] width 21 height 15
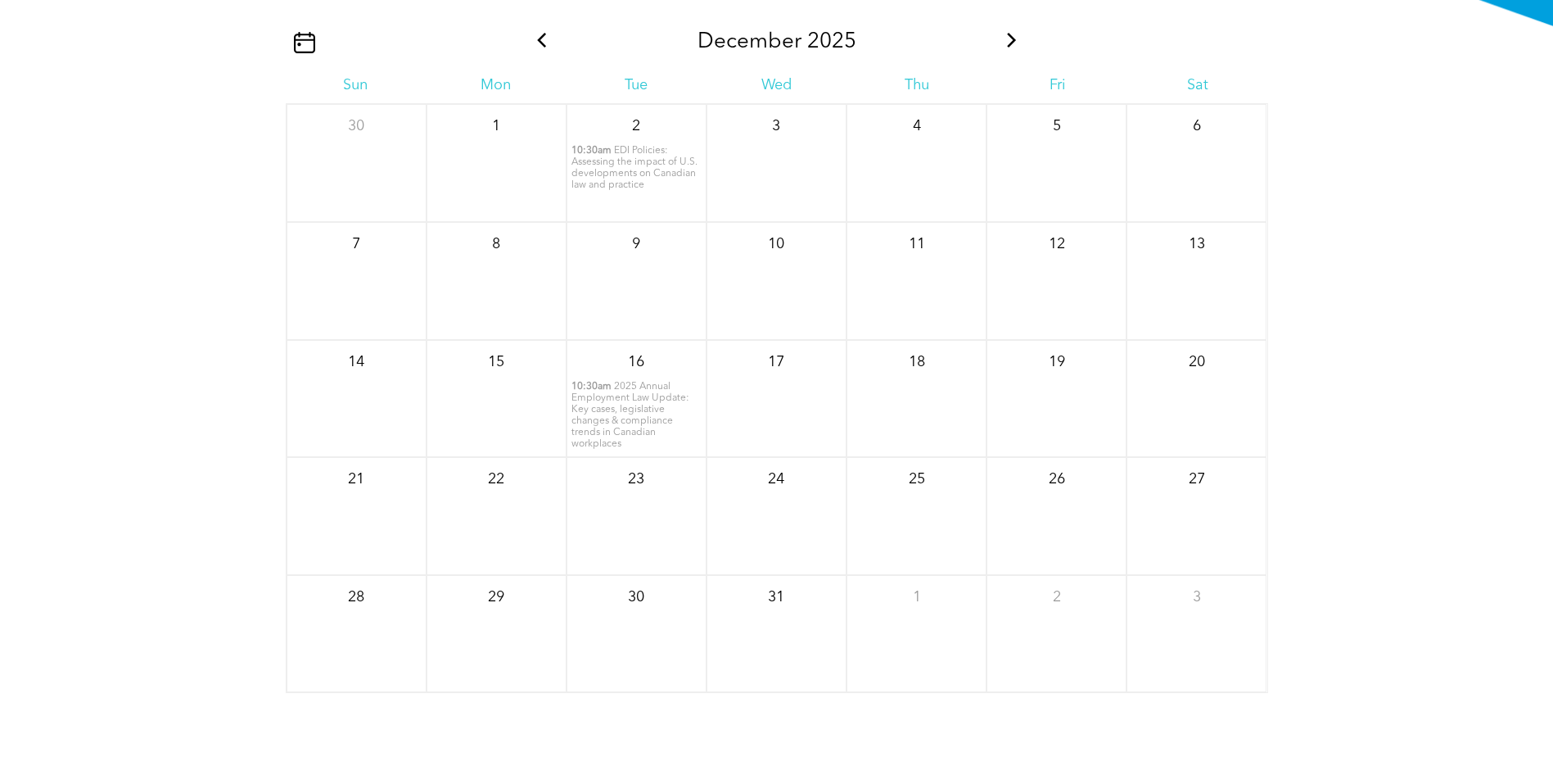
click at [623, 400] on span "2025 Annual Employment Law Update: Key cases, legislative changes & compliance …" at bounding box center [630, 415] width 118 height 67
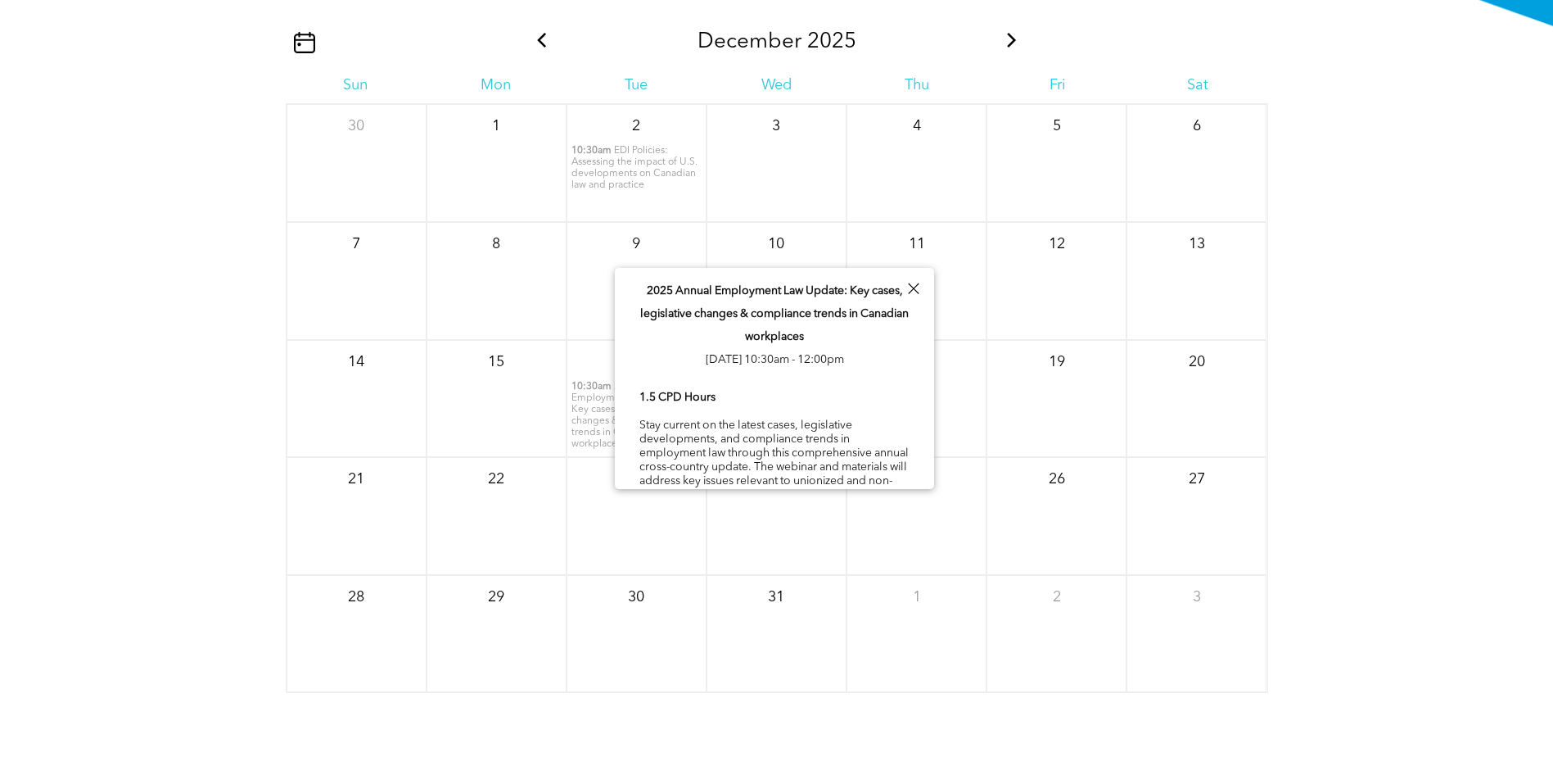
click at [807, 449] on div "1.5 CPD Hours Stay current on the latest cases, legislative developments, and c…" at bounding box center [774, 460] width 270 height 142
drag, startPoint x: 934, startPoint y: 346, endPoint x: 912, endPoint y: 440, distance: 95.9
click at [912, 440] on div "Continuing Professional Development Check out our new, CPD Approved Professiona…" at bounding box center [776, 311] width 1553 height 4836
drag, startPoint x: 912, startPoint y: 440, endPoint x: 872, endPoint y: 451, distance: 41.7
click at [872, 451] on div "1.5 CPD Hours Stay current on the latest cases, legislative developments, and c…" at bounding box center [774, 460] width 270 height 142
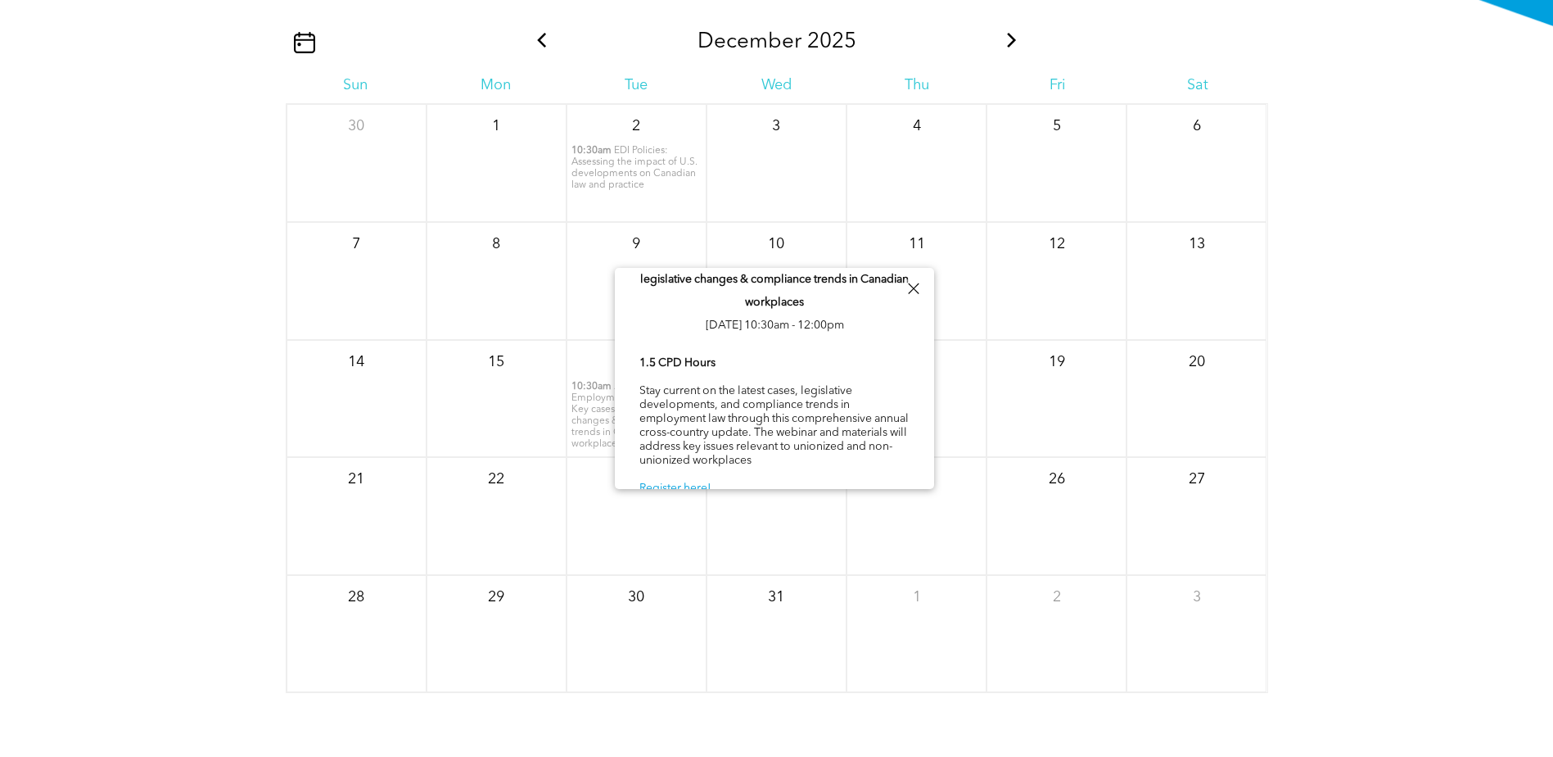
scroll to position [41, 0]
click at [689, 476] on link "Register here!" at bounding box center [675, 481] width 72 height 11
